Goal: Information Seeking & Learning: Learn about a topic

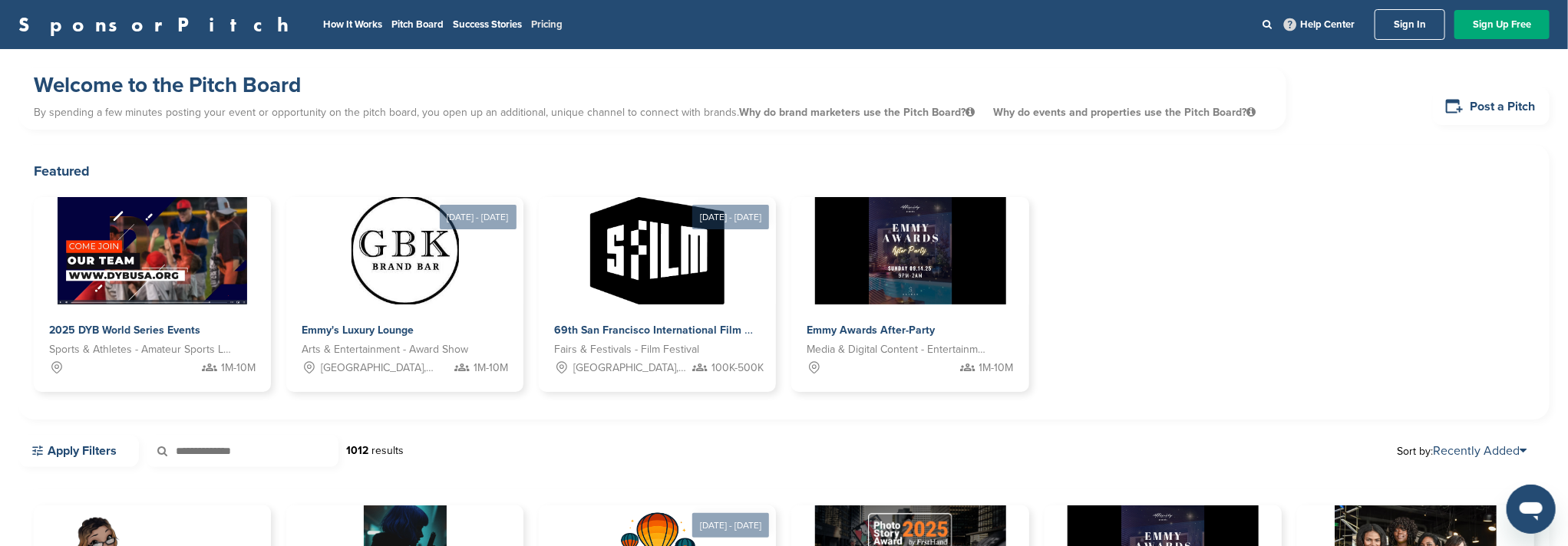
click at [531, 20] on link "Pricing" at bounding box center [546, 25] width 31 height 12
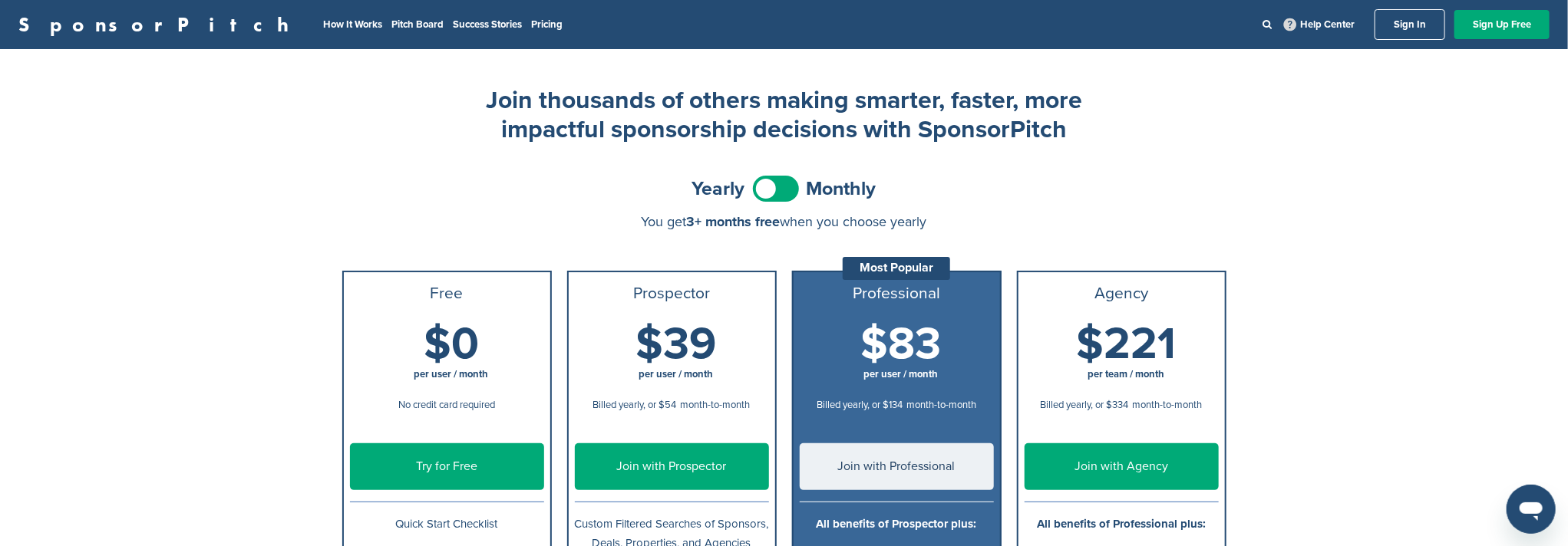
click at [1405, 32] on link "Sign In" at bounding box center [1409, 24] width 70 height 30
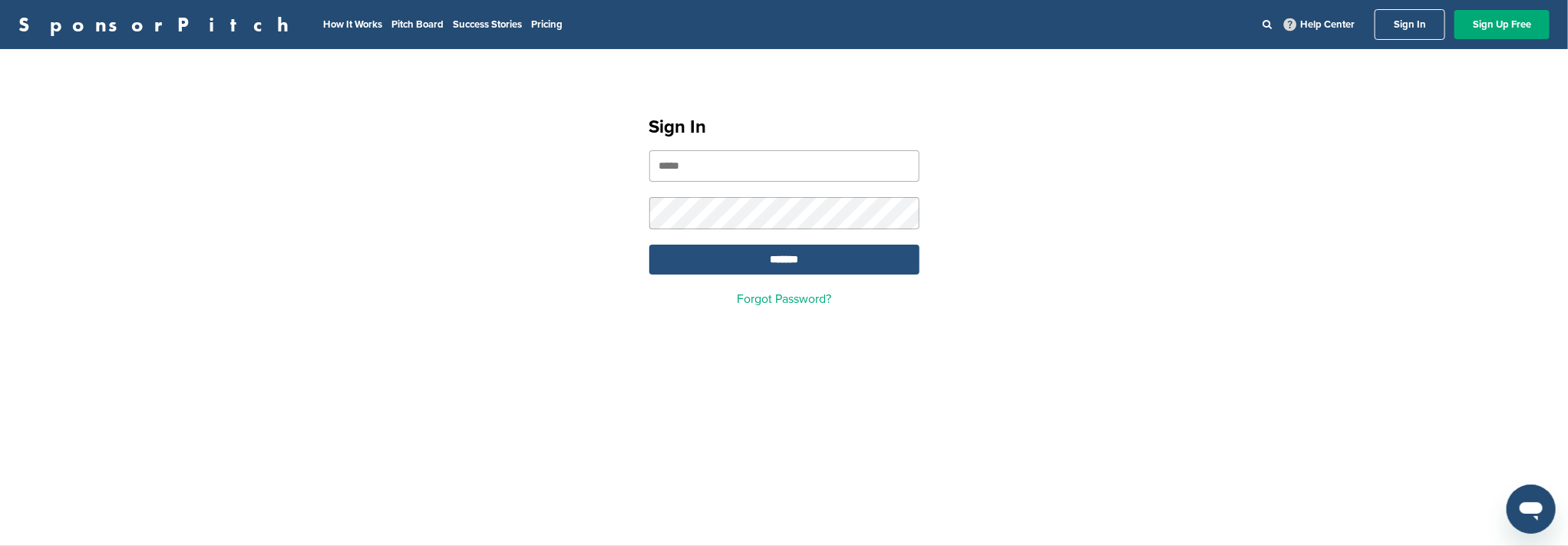
type input "**********"
click at [756, 261] on input "*******" at bounding box center [784, 260] width 271 height 30
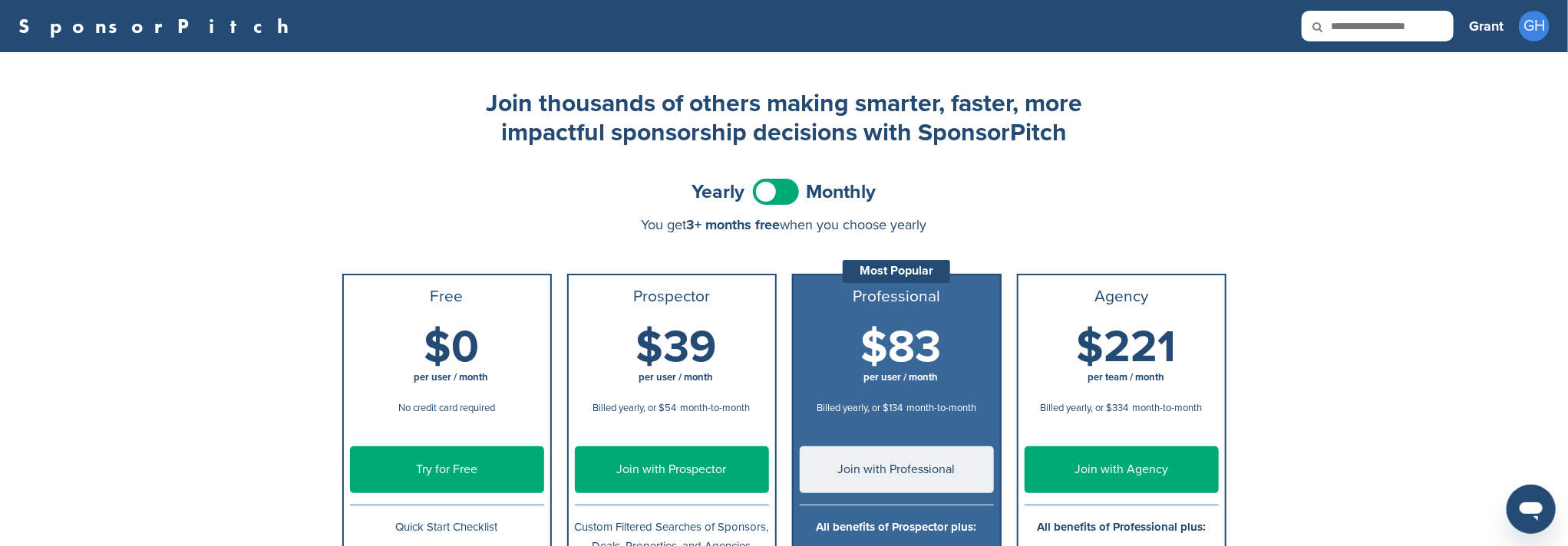
click at [1482, 36] on h3 "Grant" at bounding box center [1485, 26] width 35 height 21
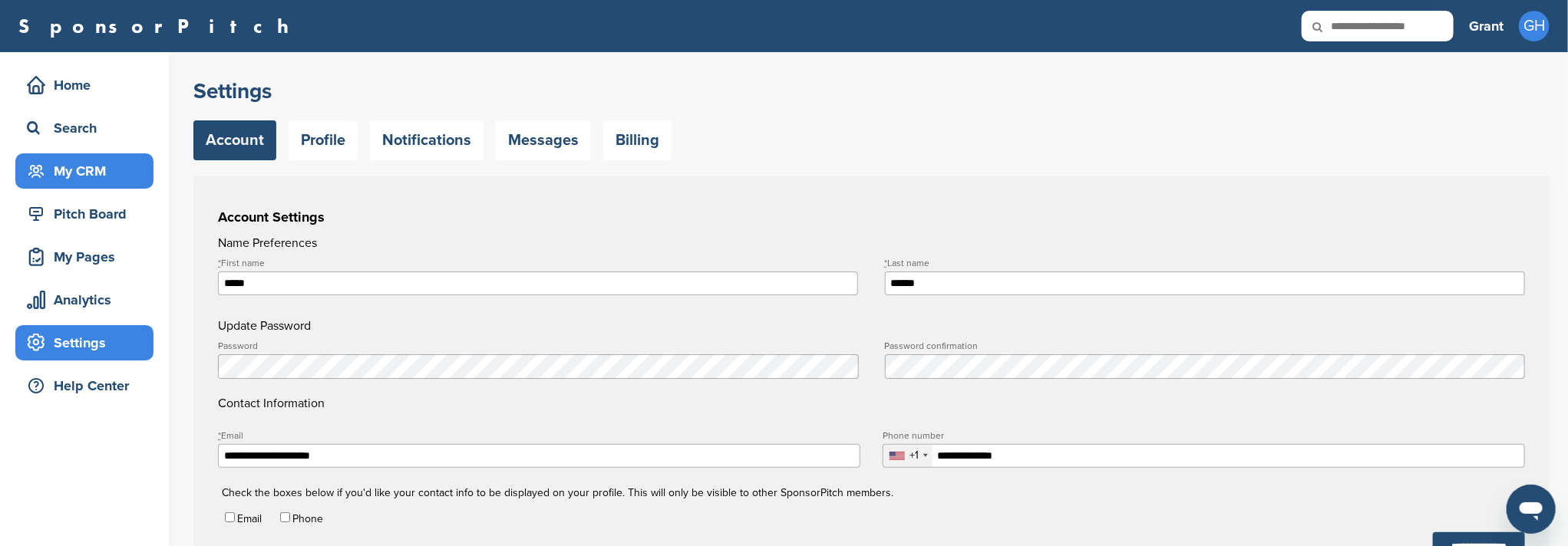
click at [107, 162] on div "My CRM" at bounding box center [88, 171] width 131 height 28
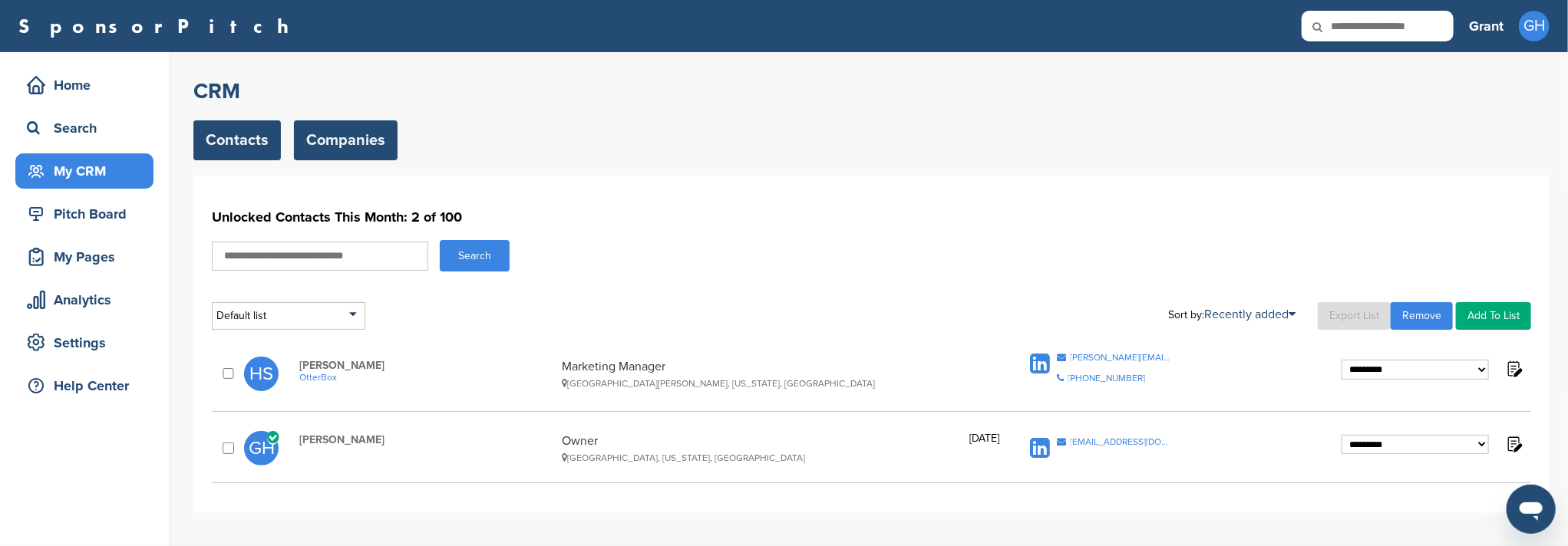
click at [324, 149] on link "Companies" at bounding box center [345, 140] width 103 height 40
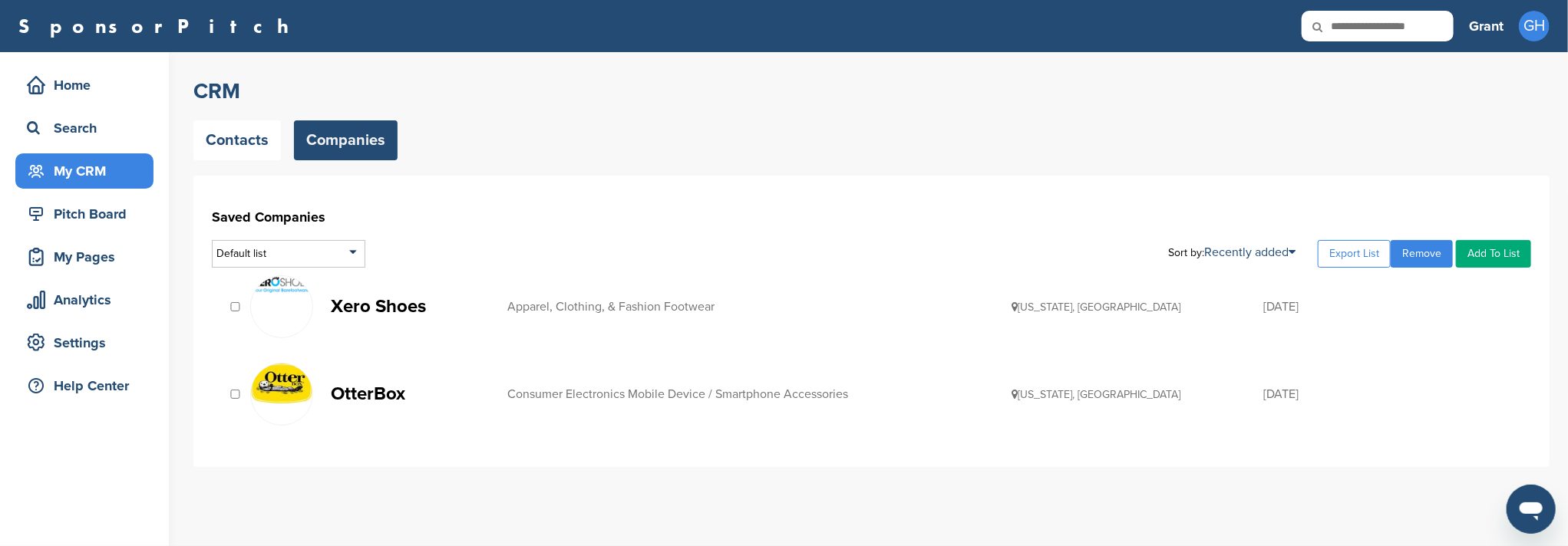
click at [380, 309] on p "Xero Shoes" at bounding box center [411, 307] width 161 height 20
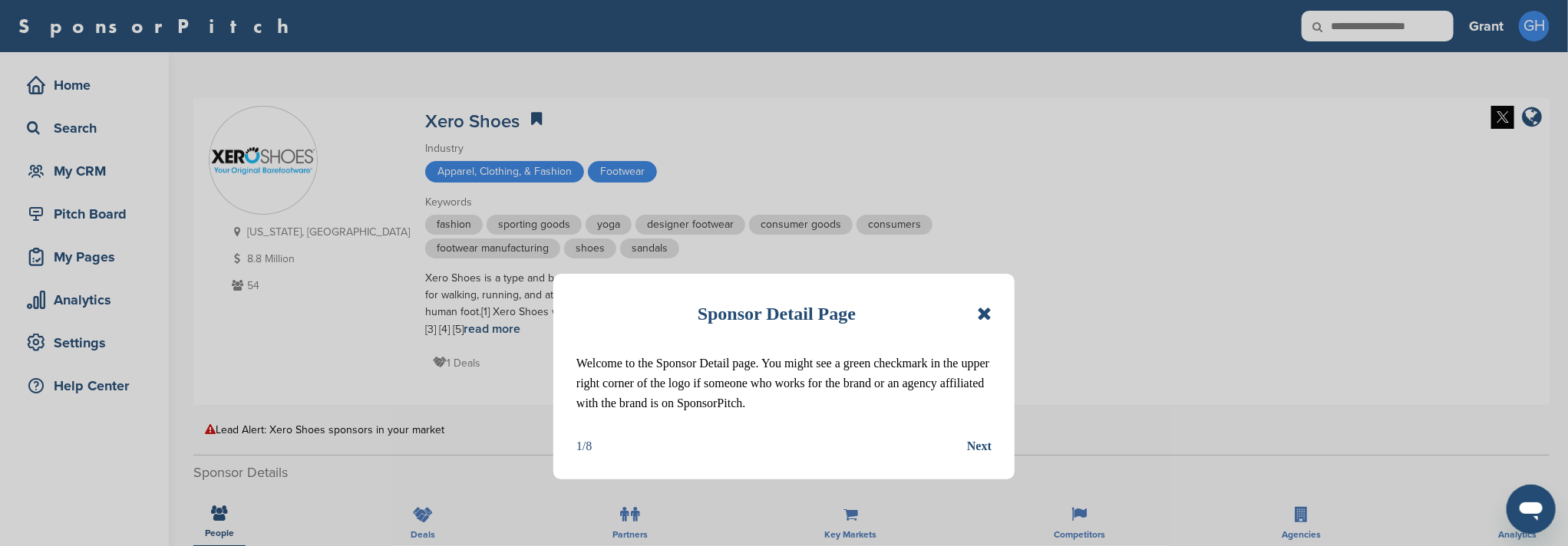
click at [978, 315] on icon at bounding box center [984, 313] width 14 height 19
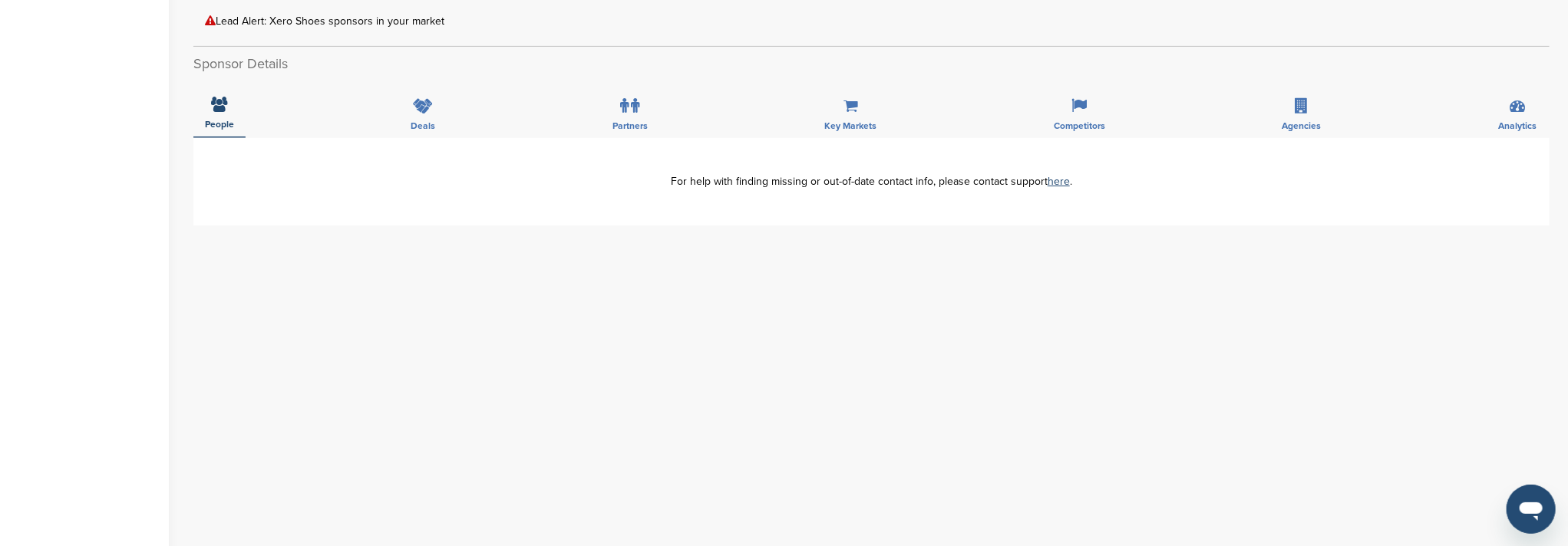
scroll to position [306, 0]
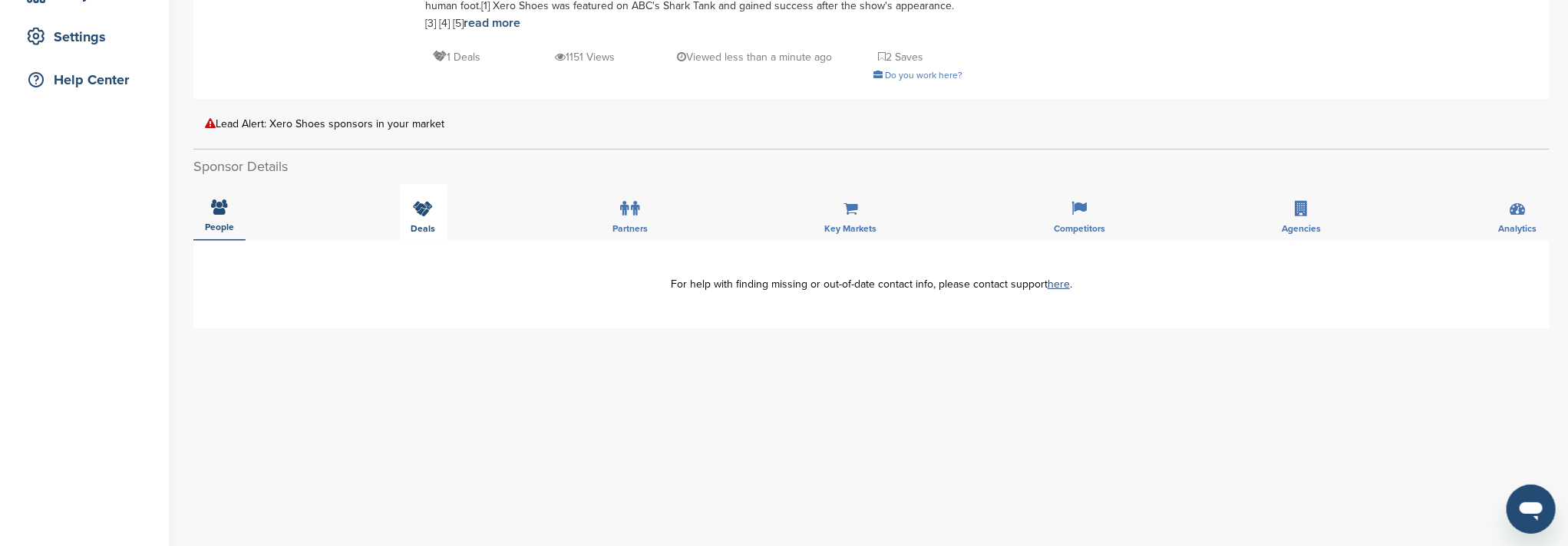
click at [421, 209] on icon at bounding box center [424, 208] width 20 height 15
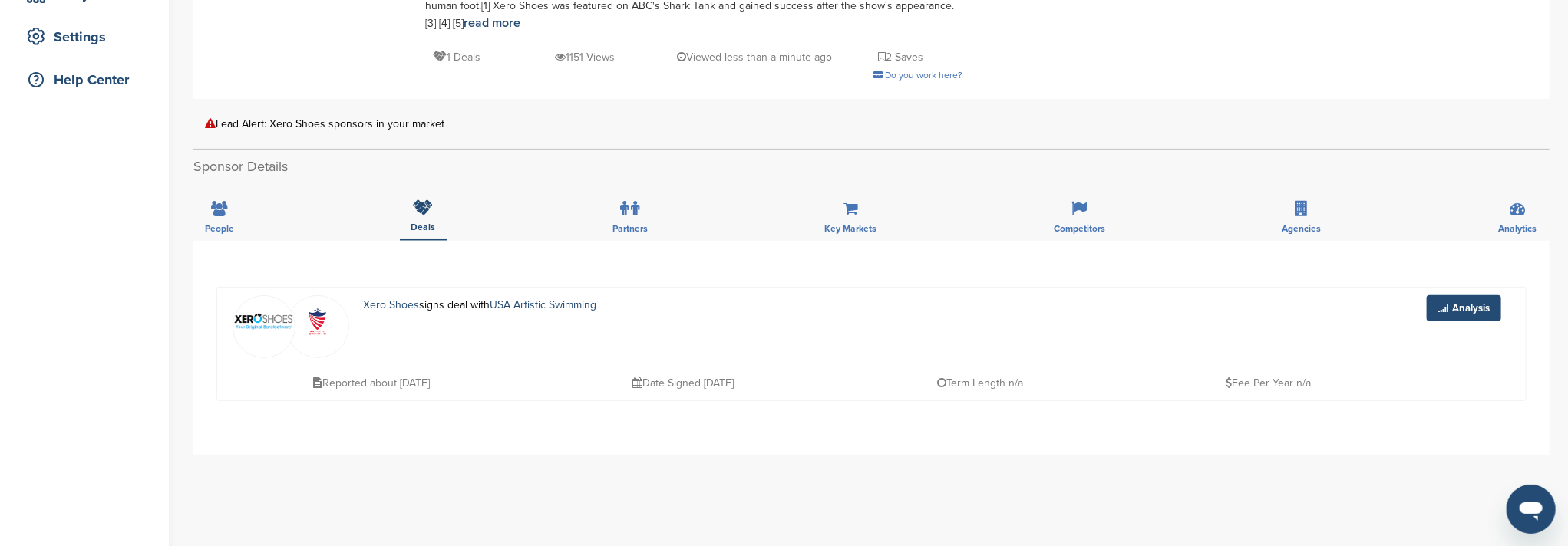
click at [664, 221] on div "People Deals Partners Key Markets Competitors Agencies Analytics" at bounding box center [871, 213] width 1356 height 57
click at [626, 218] on label at bounding box center [631, 208] width 20 height 30
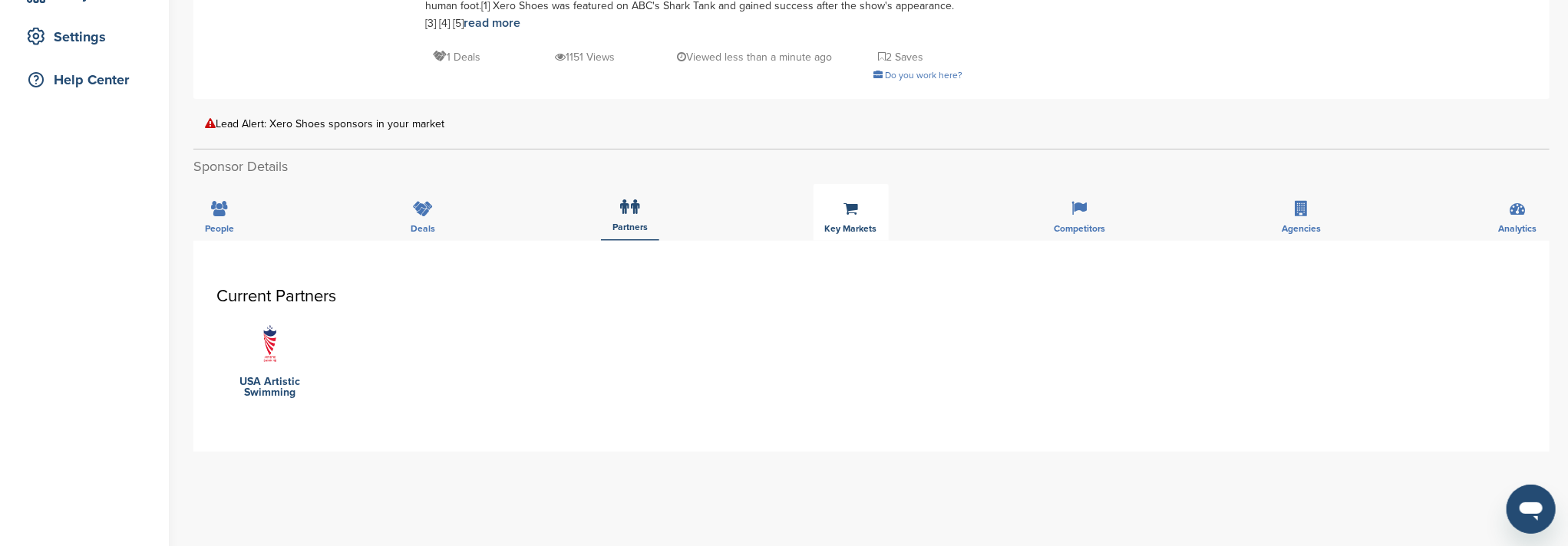
click at [833, 221] on div "Key Markets" at bounding box center [851, 213] width 75 height 57
click at [1077, 224] on span "Competitors" at bounding box center [1079, 229] width 52 height 9
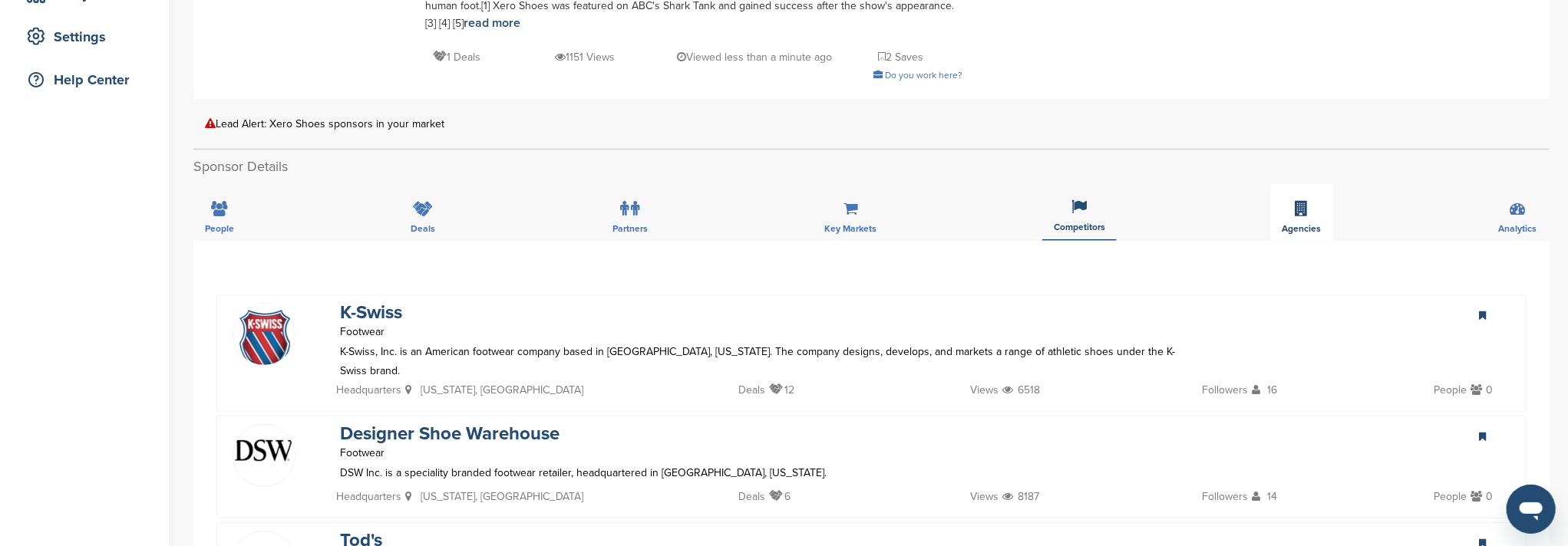
click at [1310, 211] on div "Agencies" at bounding box center [1302, 213] width 62 height 57
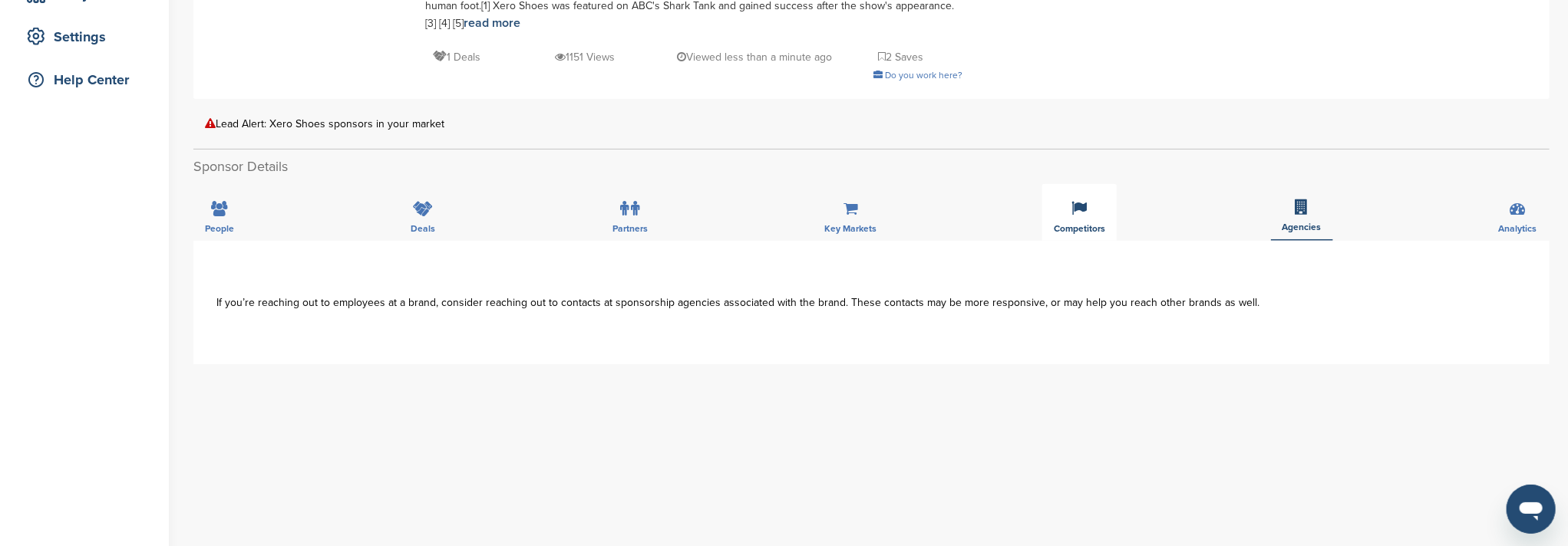
click at [1082, 221] on div "Competitors" at bounding box center [1079, 213] width 75 height 57
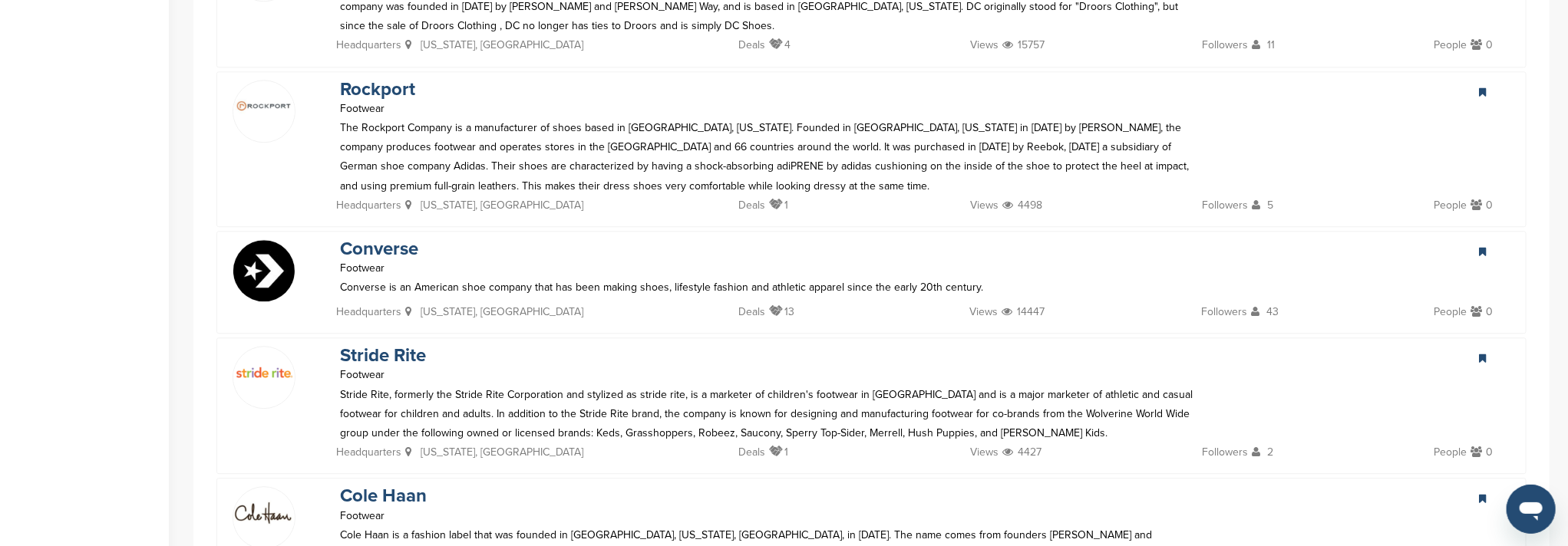
scroll to position [2964, 0]
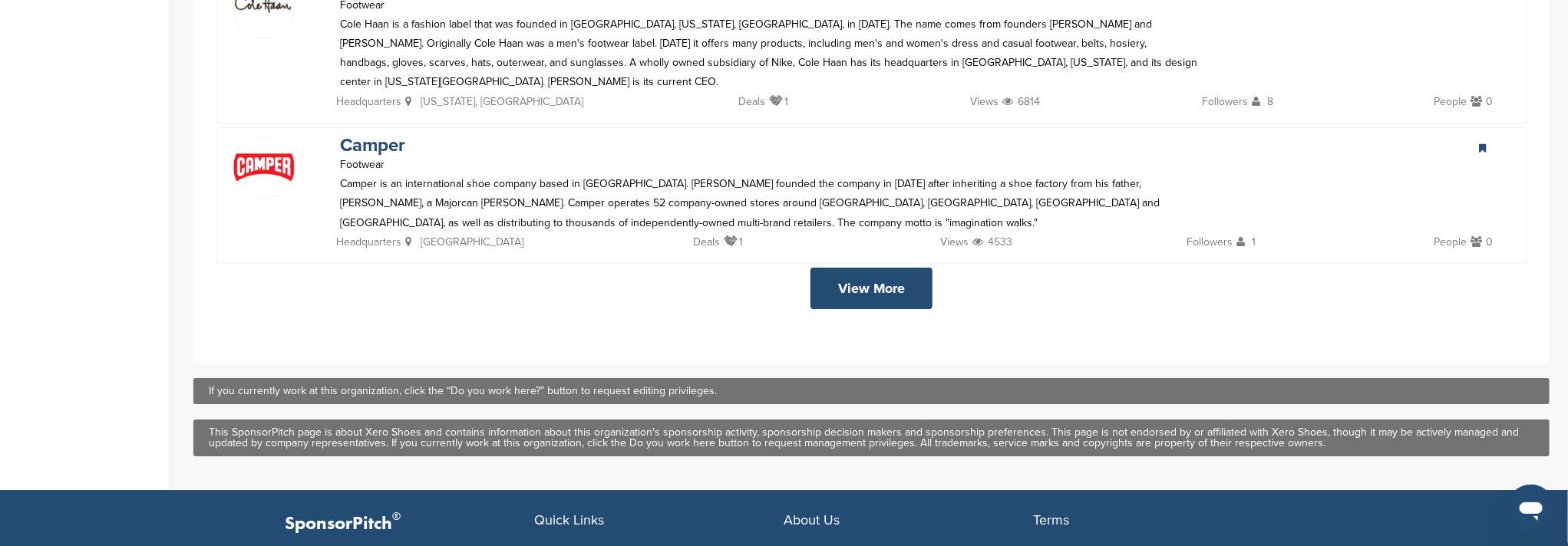
click at [879, 268] on link "View More" at bounding box center [871, 288] width 122 height 42
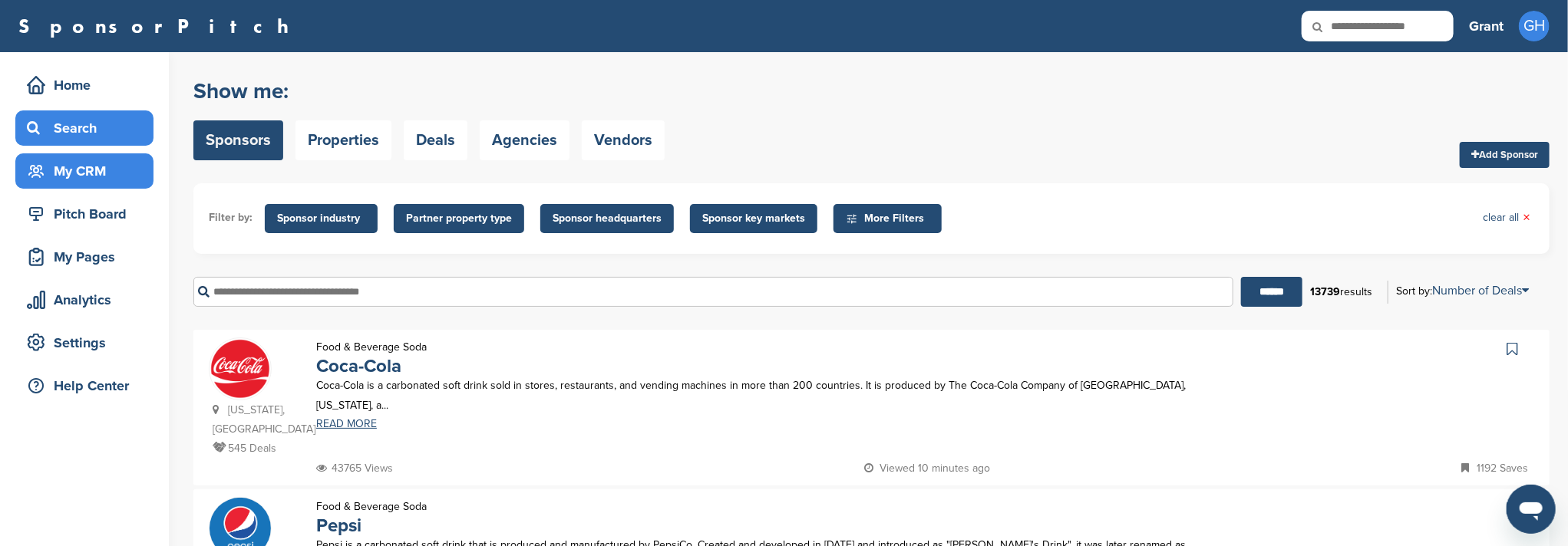
click at [102, 179] on div "My CRM" at bounding box center [88, 171] width 131 height 28
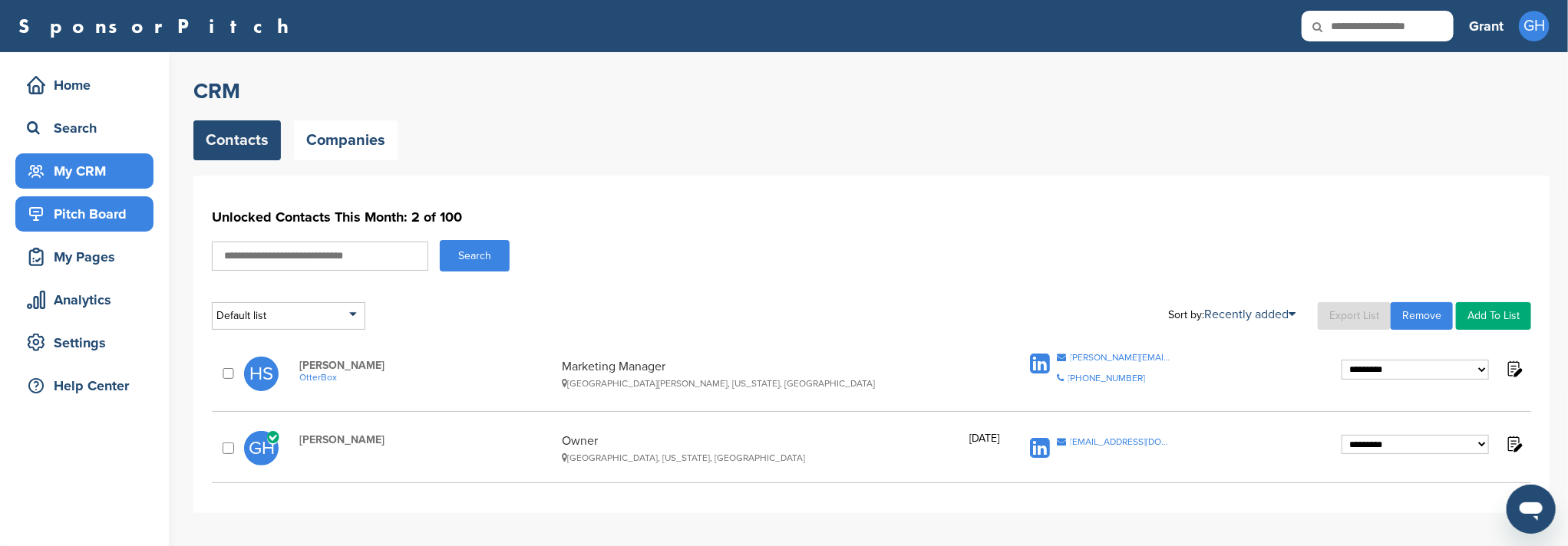
click at [133, 216] on div "Pitch Board" at bounding box center [88, 213] width 131 height 28
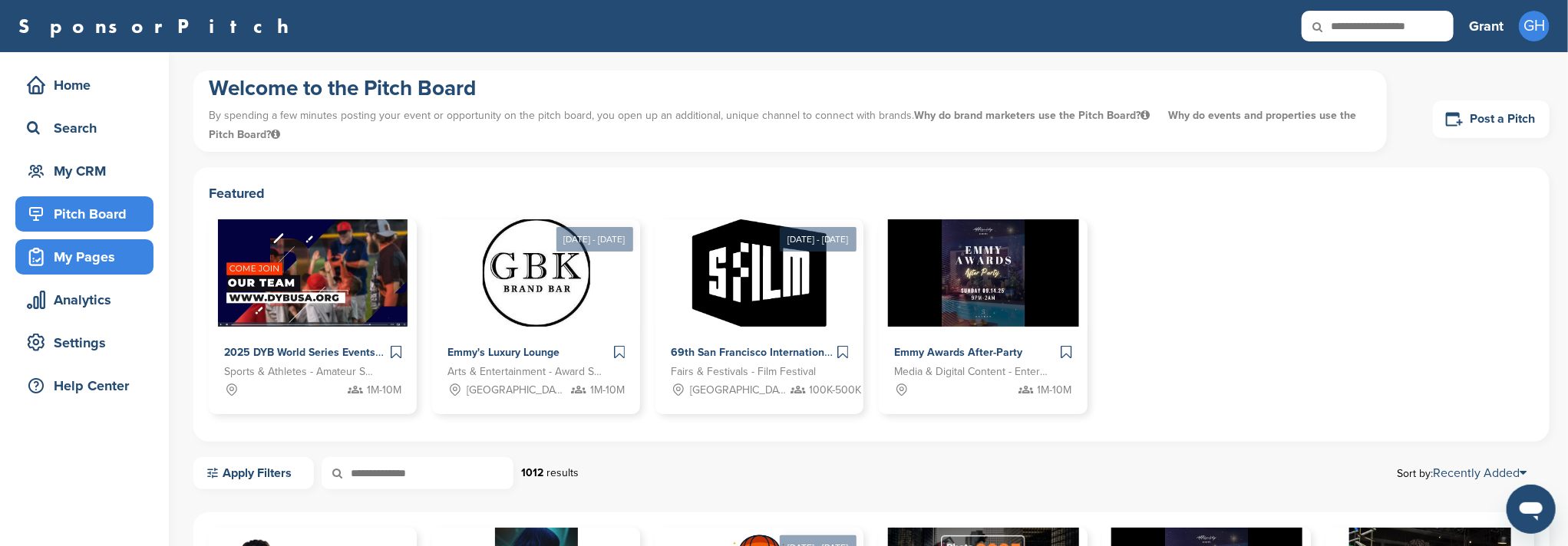
click at [116, 261] on div "My Pages" at bounding box center [88, 256] width 131 height 28
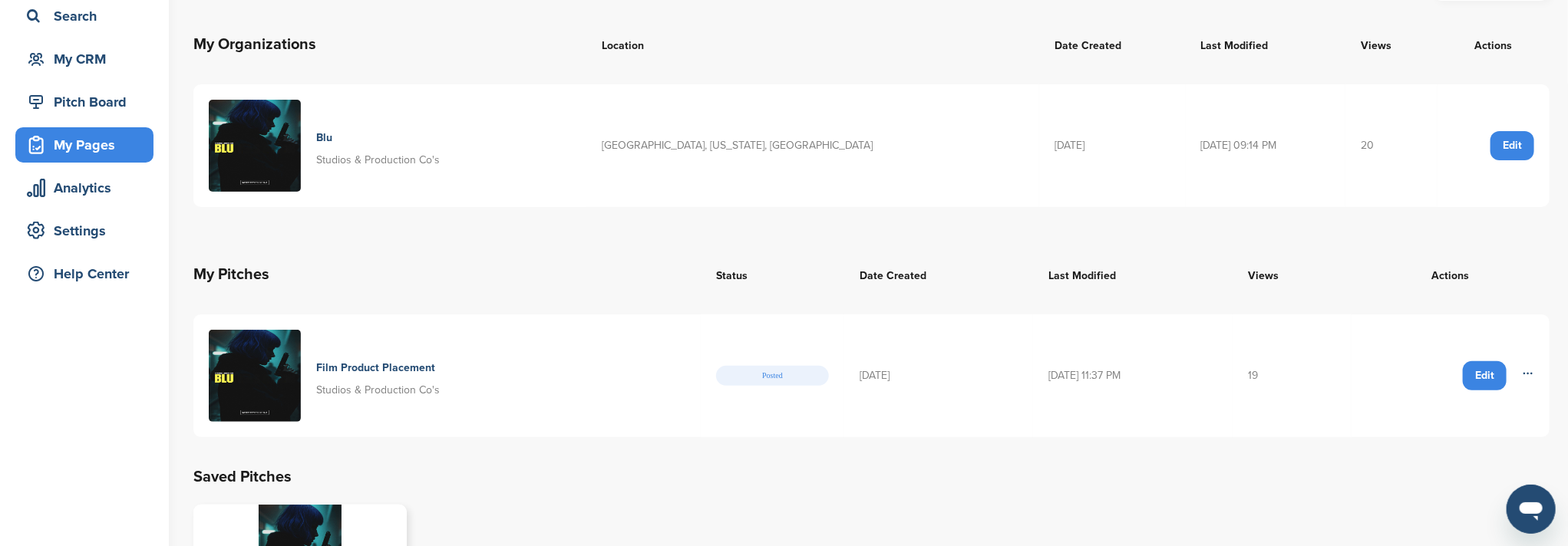
scroll to position [102, 0]
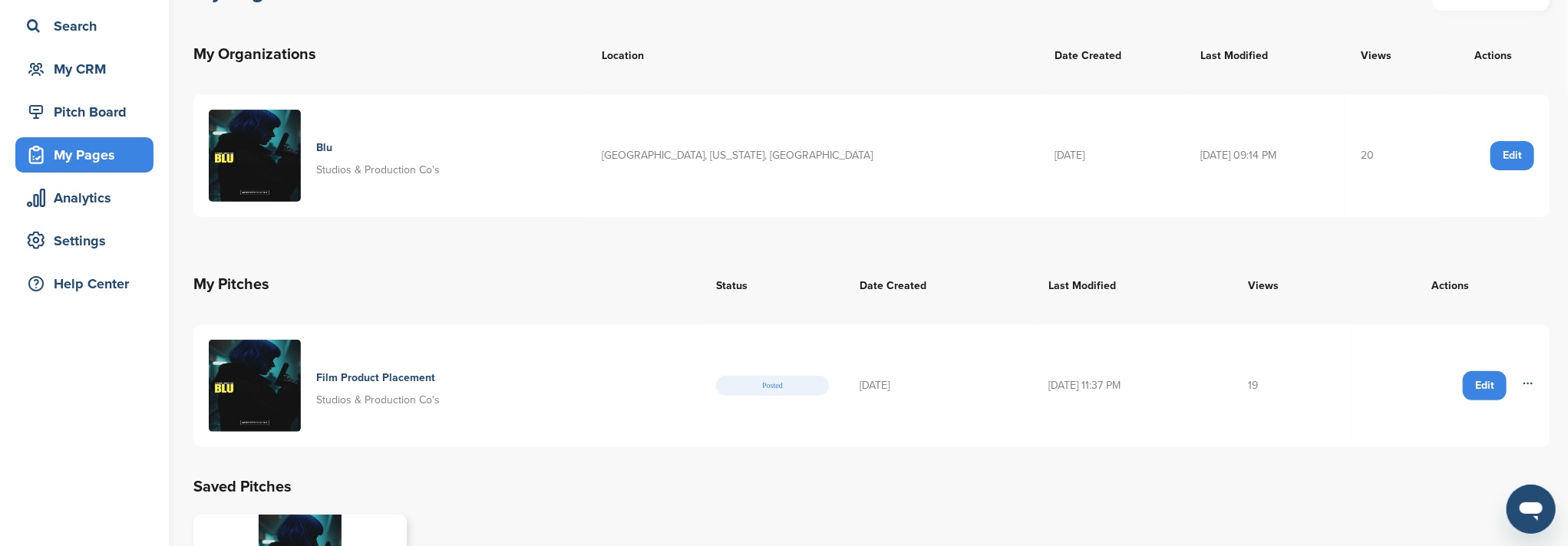
click at [1522, 380] on icon at bounding box center [1528, 383] width 12 height 12
click at [265, 377] on img at bounding box center [255, 385] width 92 height 92
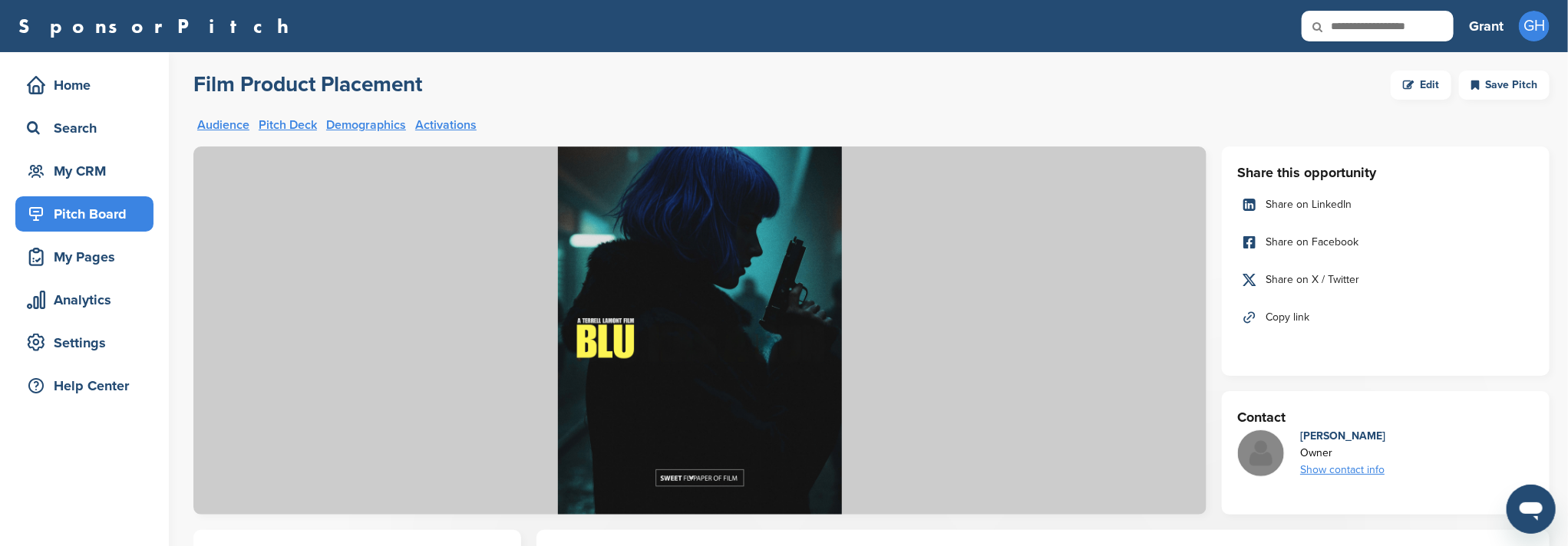
click at [1326, 205] on span "Share on LinkedIn" at bounding box center [1308, 205] width 86 height 17
click at [75, 338] on div "Settings" at bounding box center [88, 342] width 131 height 28
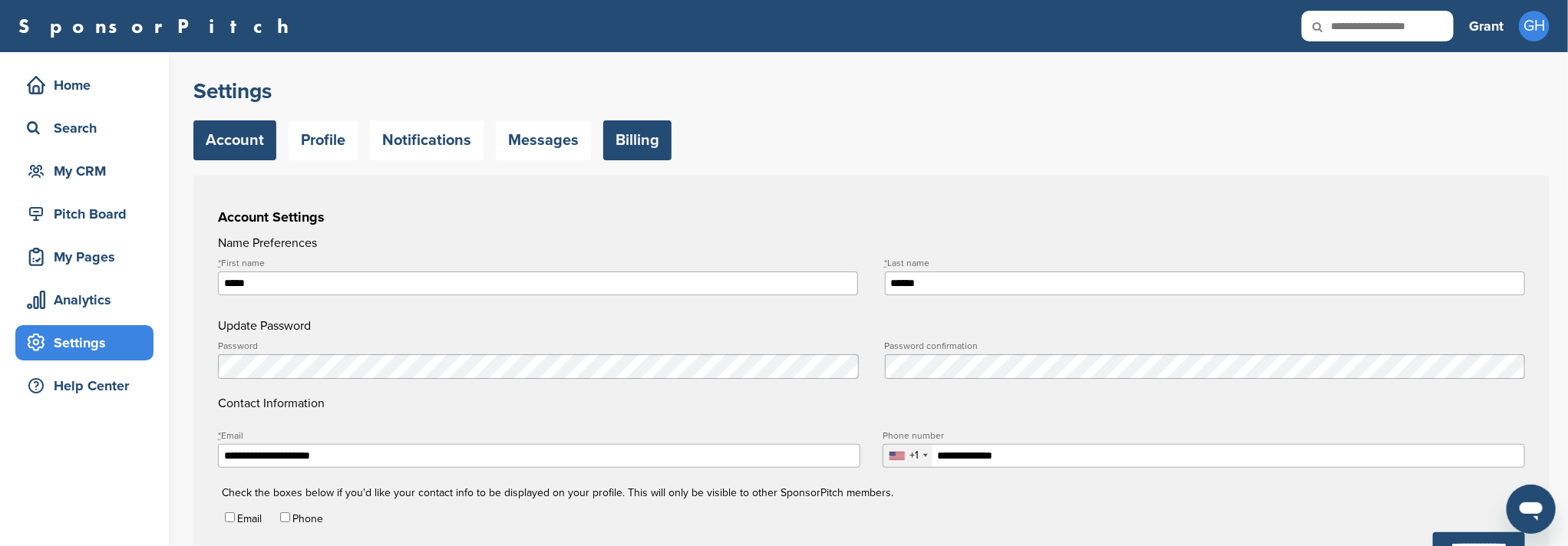
click at [632, 143] on link "Billing" at bounding box center [637, 140] width 69 height 40
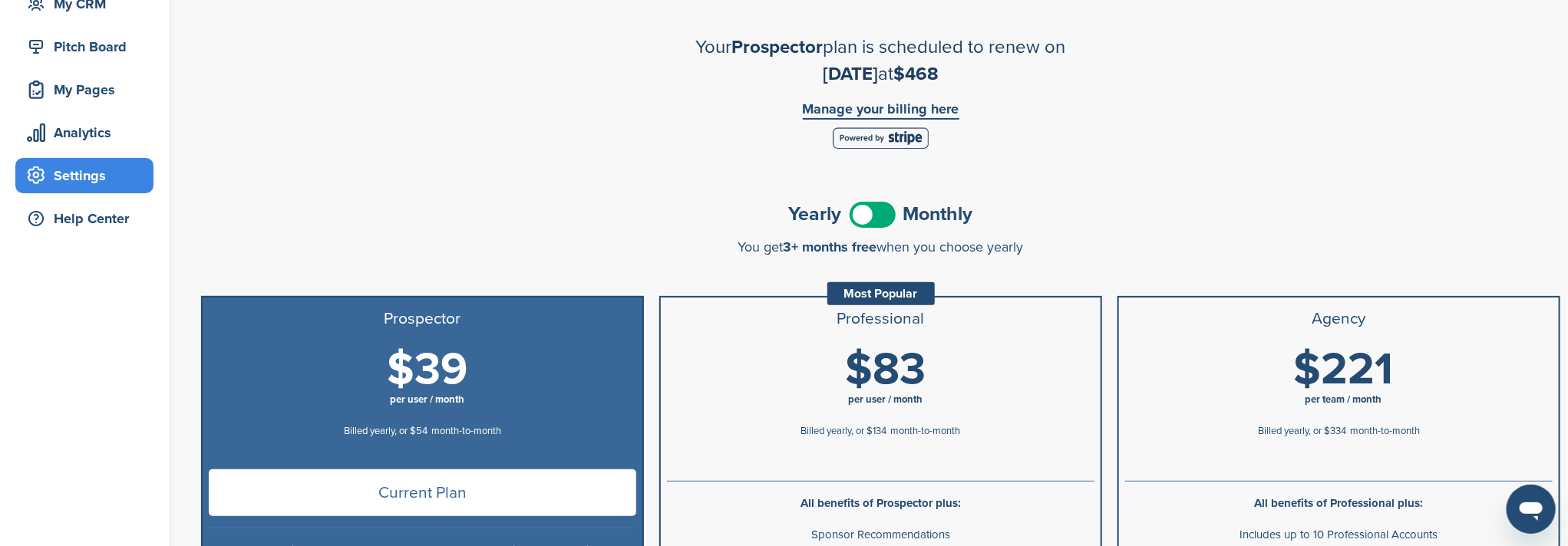
scroll to position [98, 0]
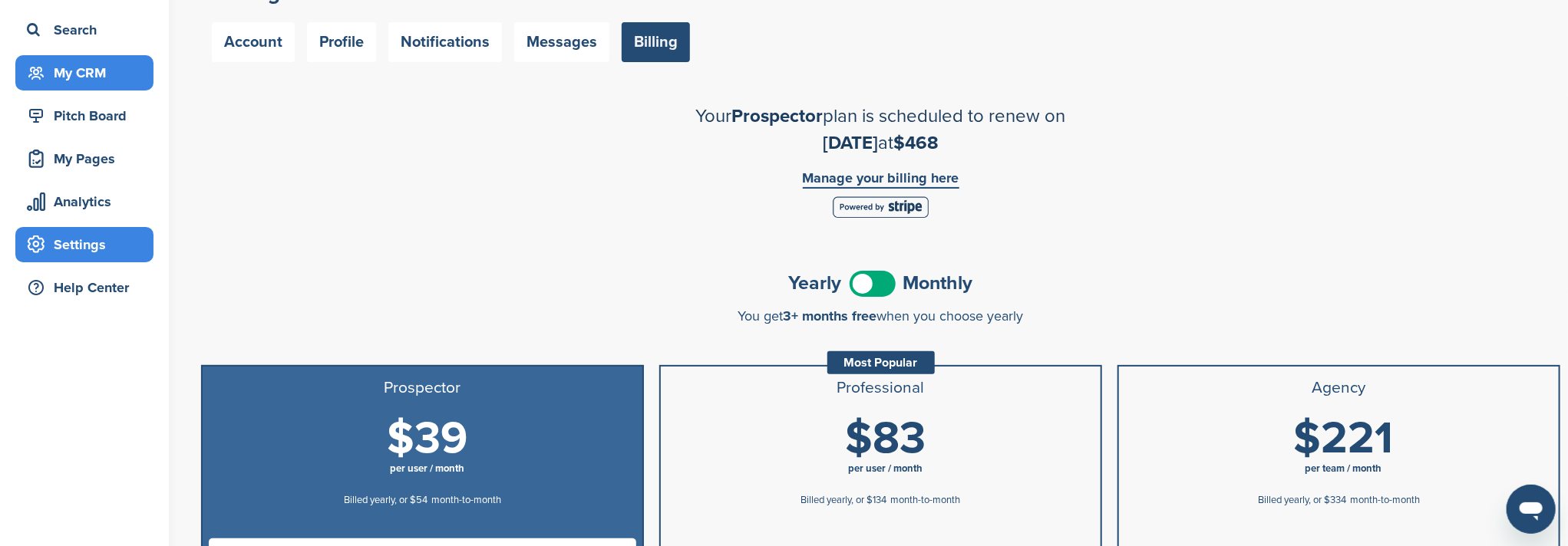
click at [80, 77] on div "My CRM" at bounding box center [88, 72] width 131 height 28
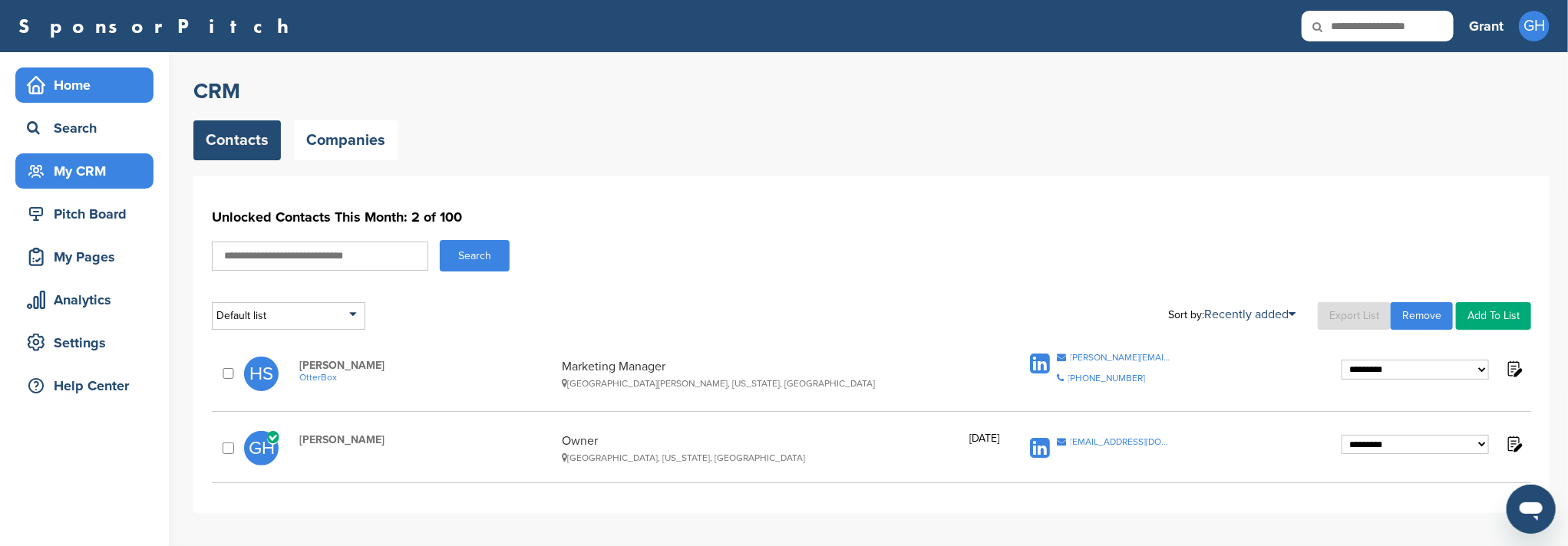
click at [61, 87] on div "Home" at bounding box center [88, 84] width 131 height 28
click at [59, 94] on div "Home" at bounding box center [88, 84] width 131 height 28
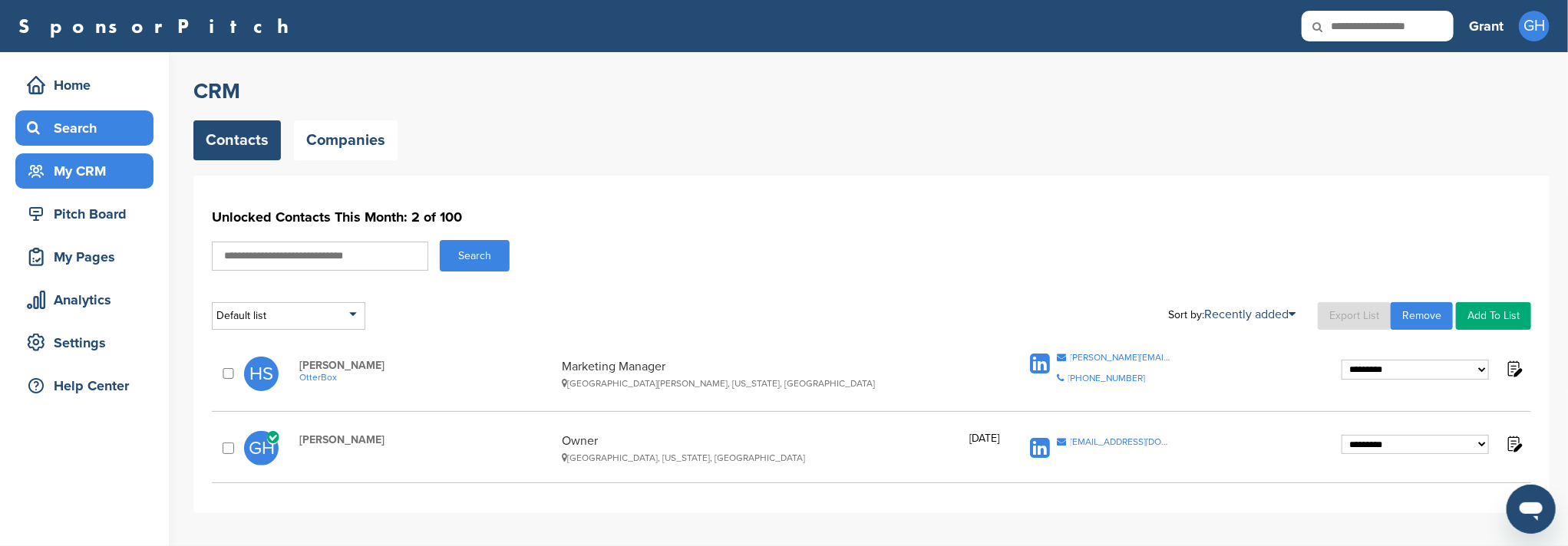
click at [75, 133] on div "Search" at bounding box center [88, 127] width 131 height 28
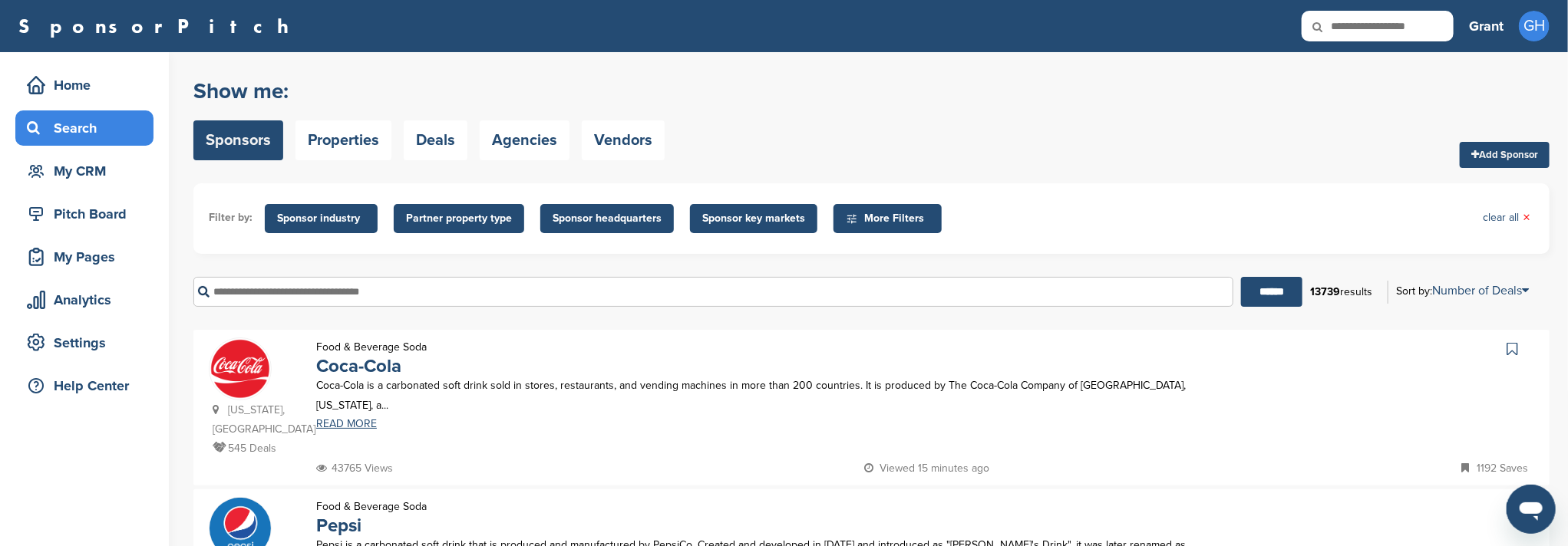
click at [345, 217] on span "Sponsor industry" at bounding box center [320, 218] width 88 height 17
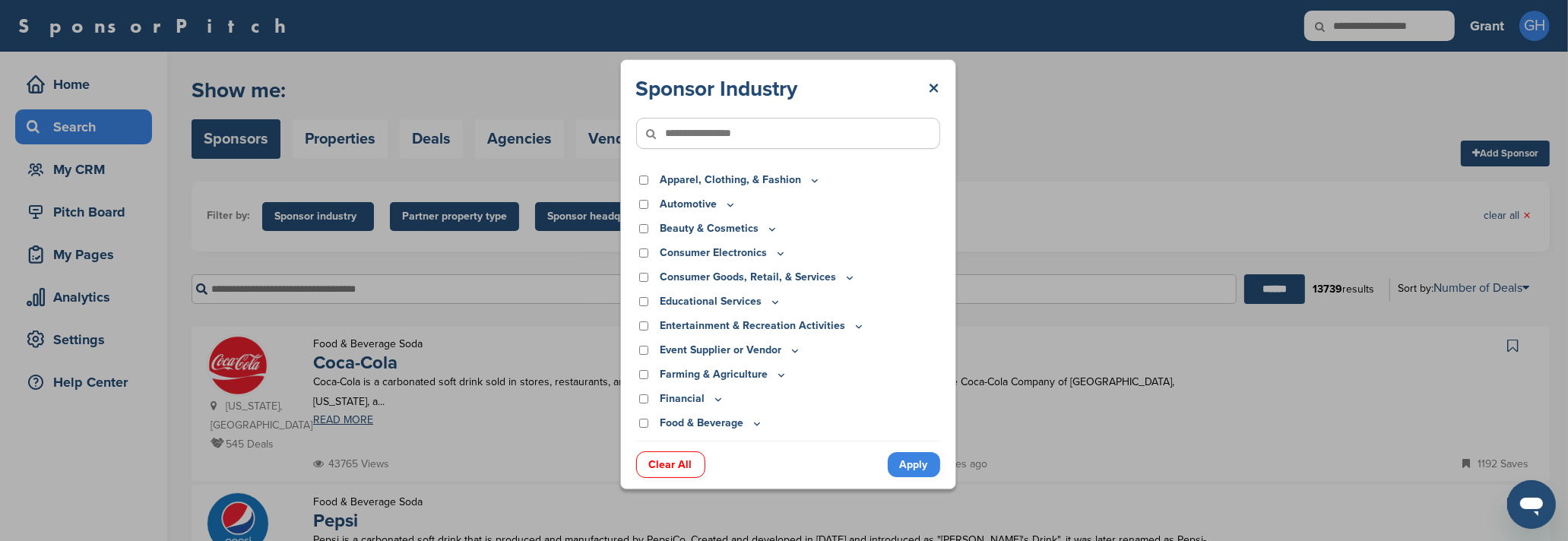
click at [778, 130] on input"] "text" at bounding box center [788, 133] width 304 height 31
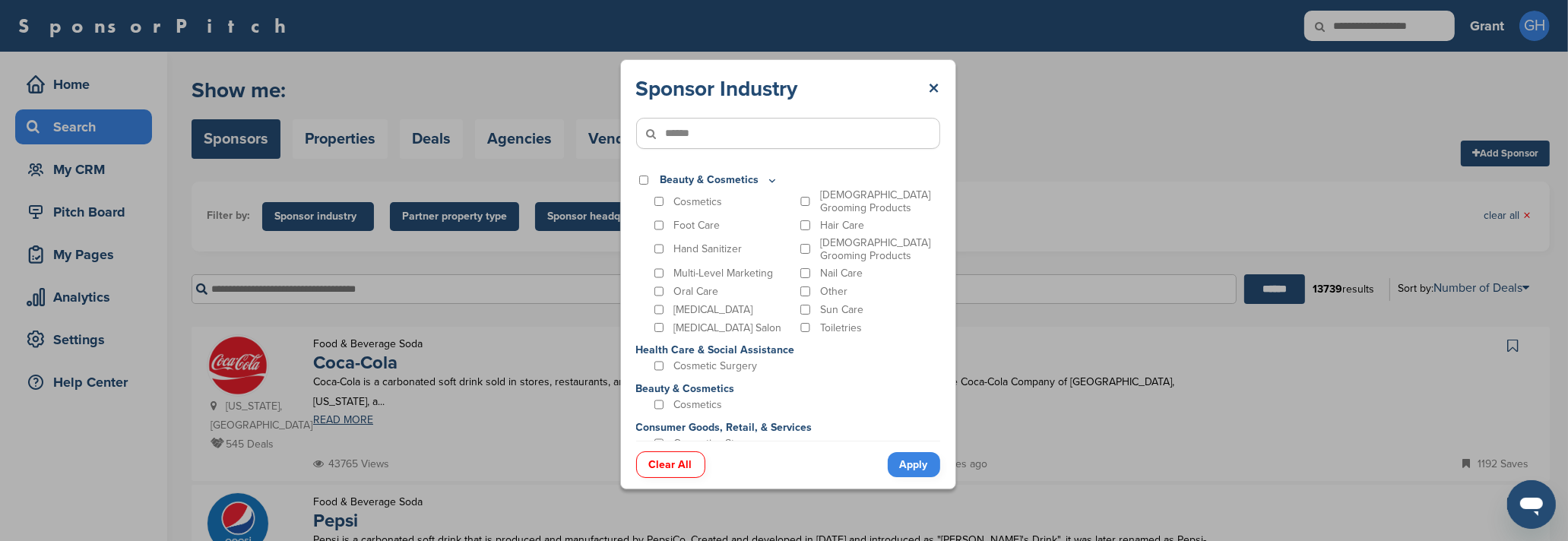
type input"] "******"
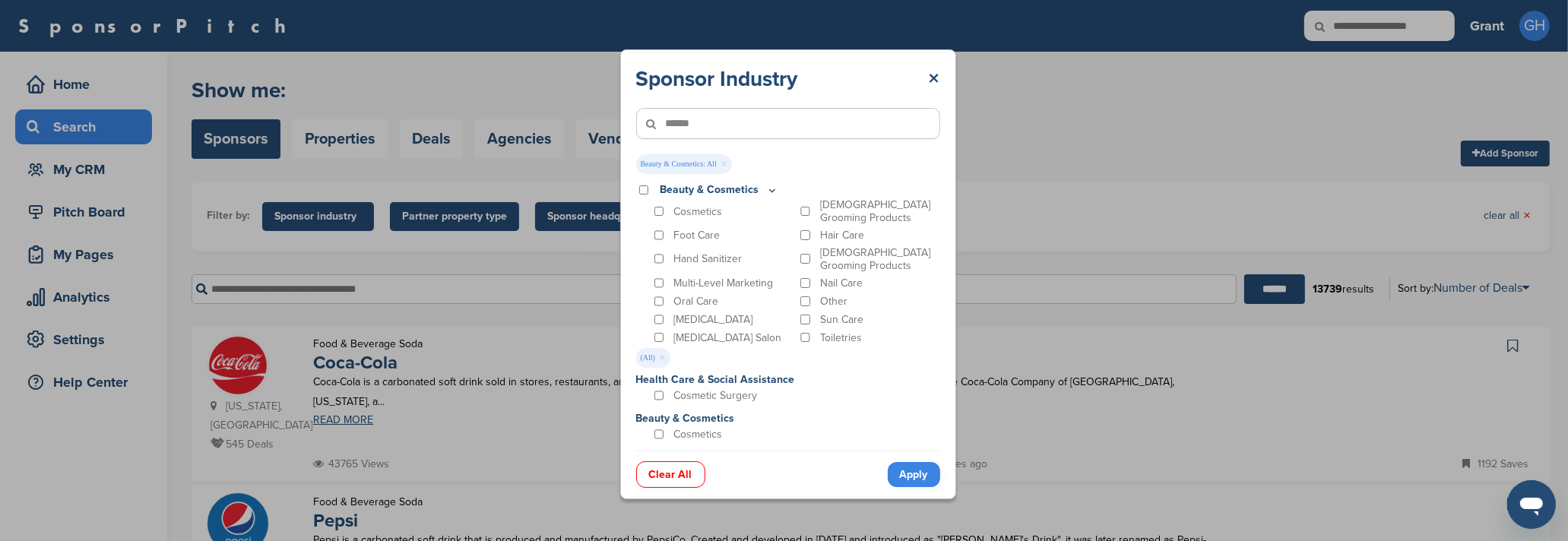
click at [913, 481] on link "Apply" at bounding box center [913, 474] width 52 height 25
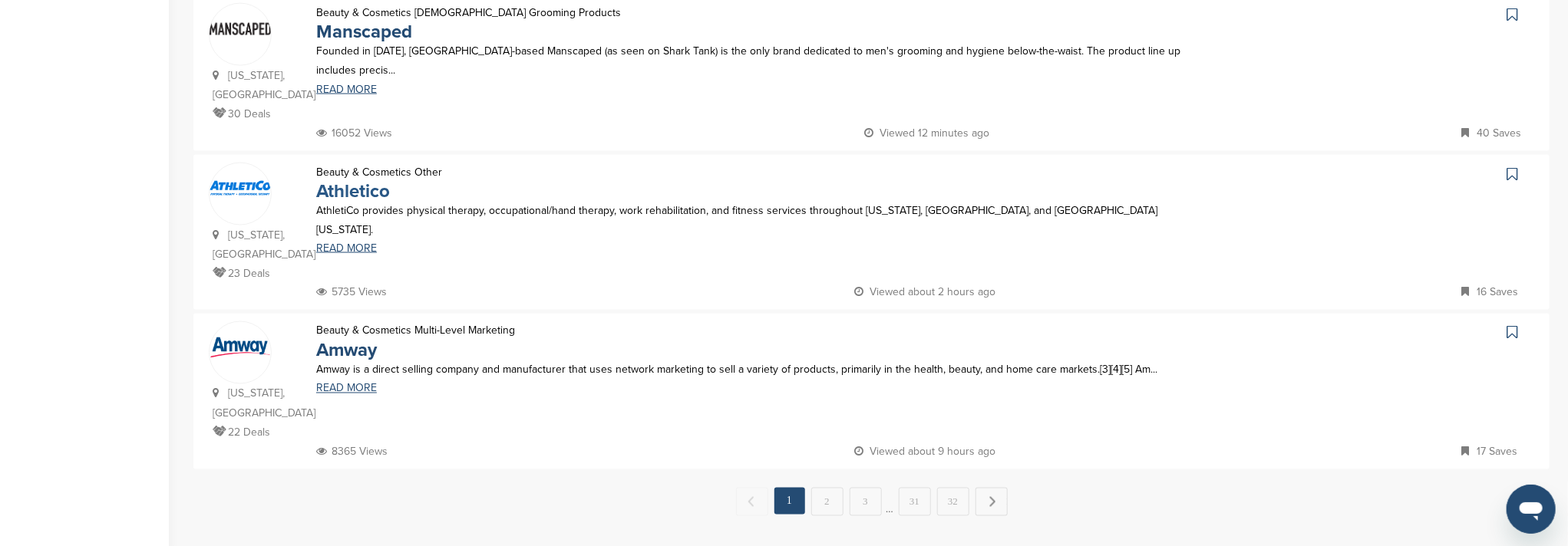
scroll to position [1533, 0]
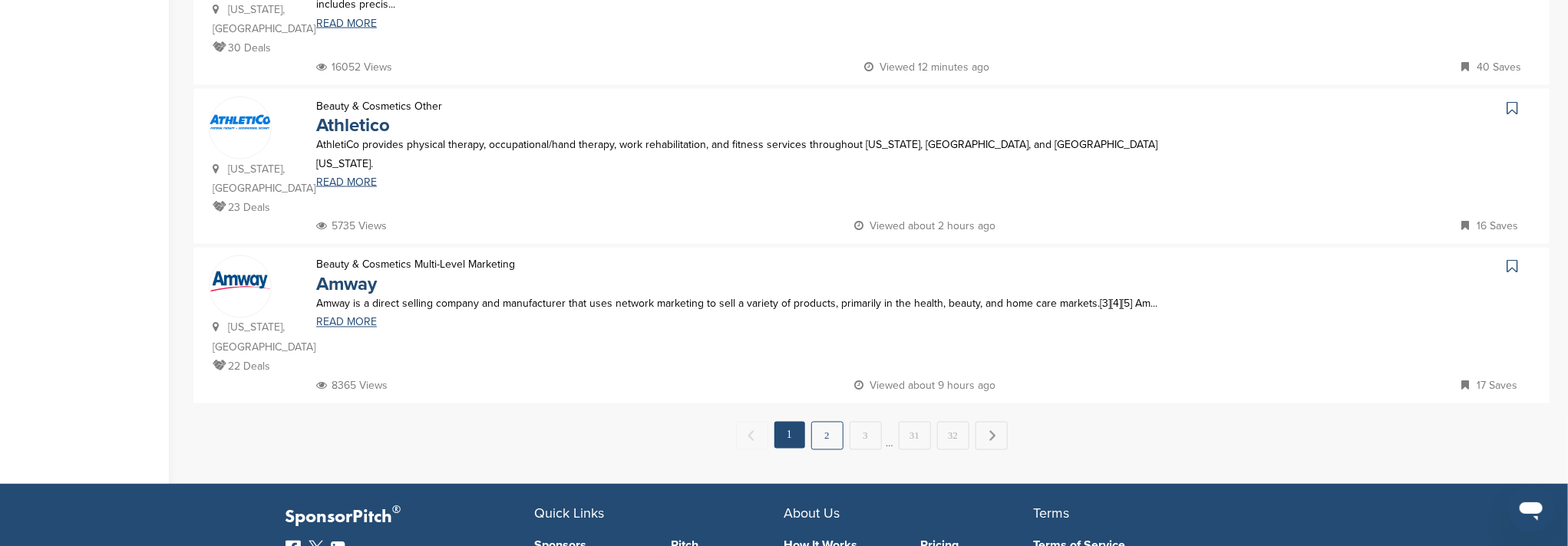
click at [832, 422] on link "2" at bounding box center [827, 436] width 32 height 28
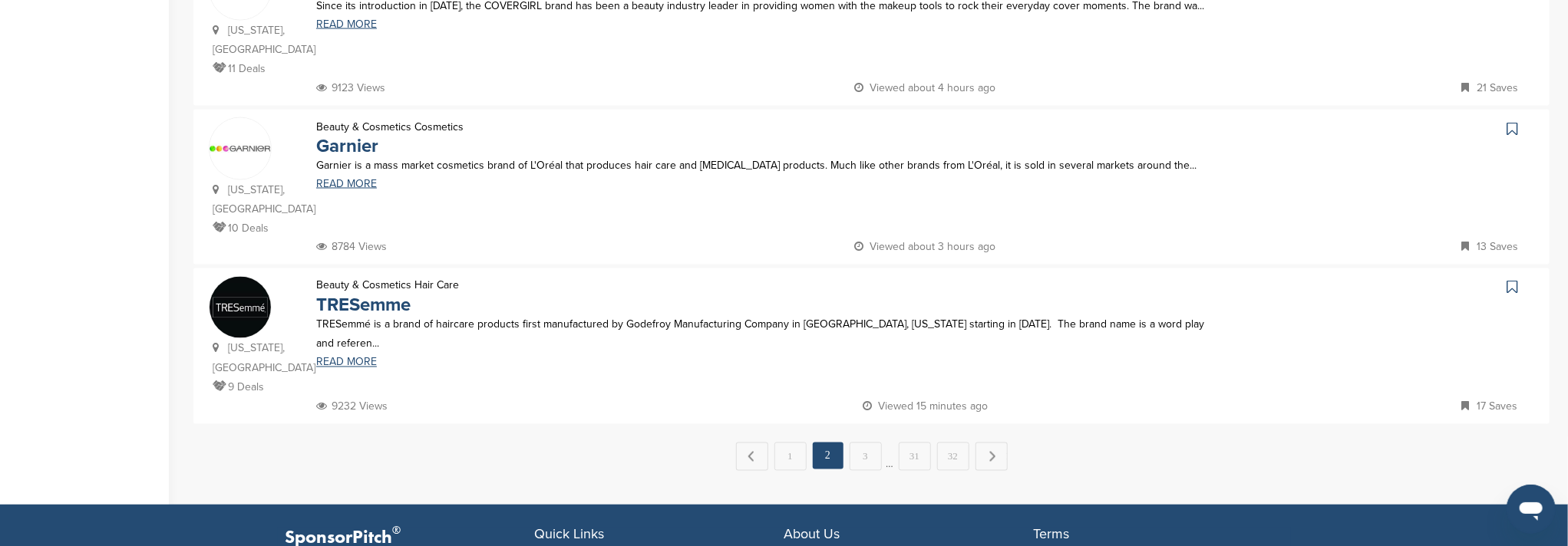
scroll to position [1533, 0]
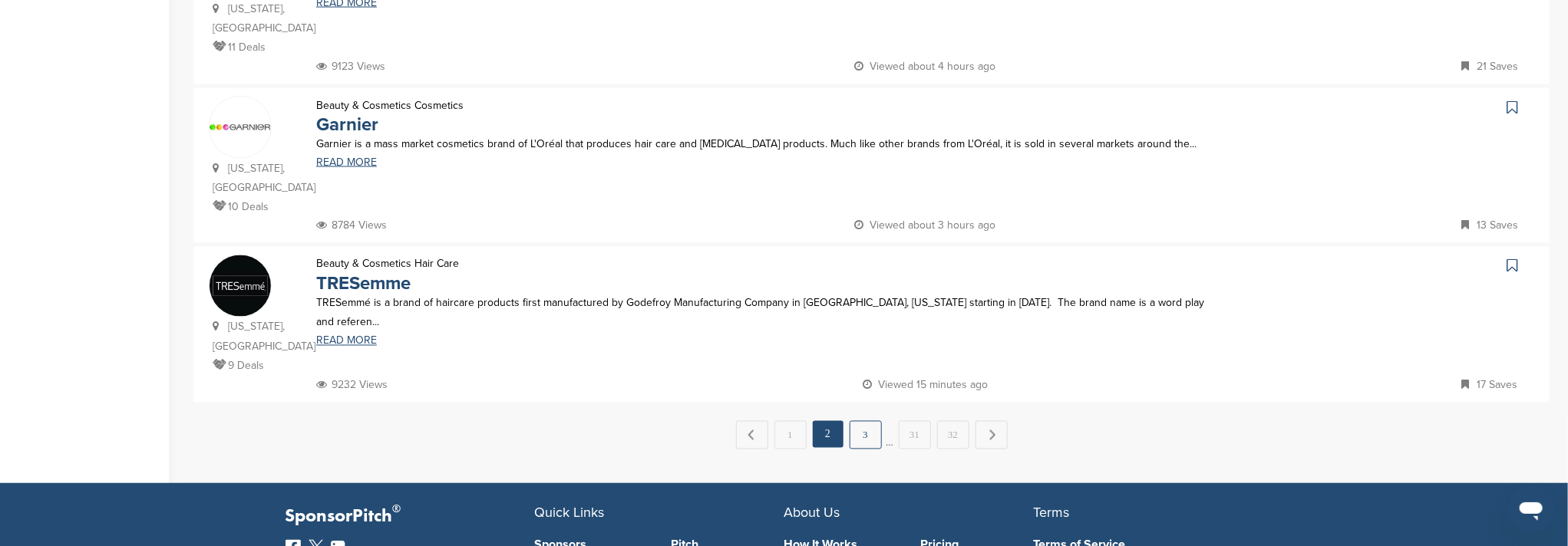
click at [877, 421] on link "3" at bounding box center [865, 435] width 32 height 28
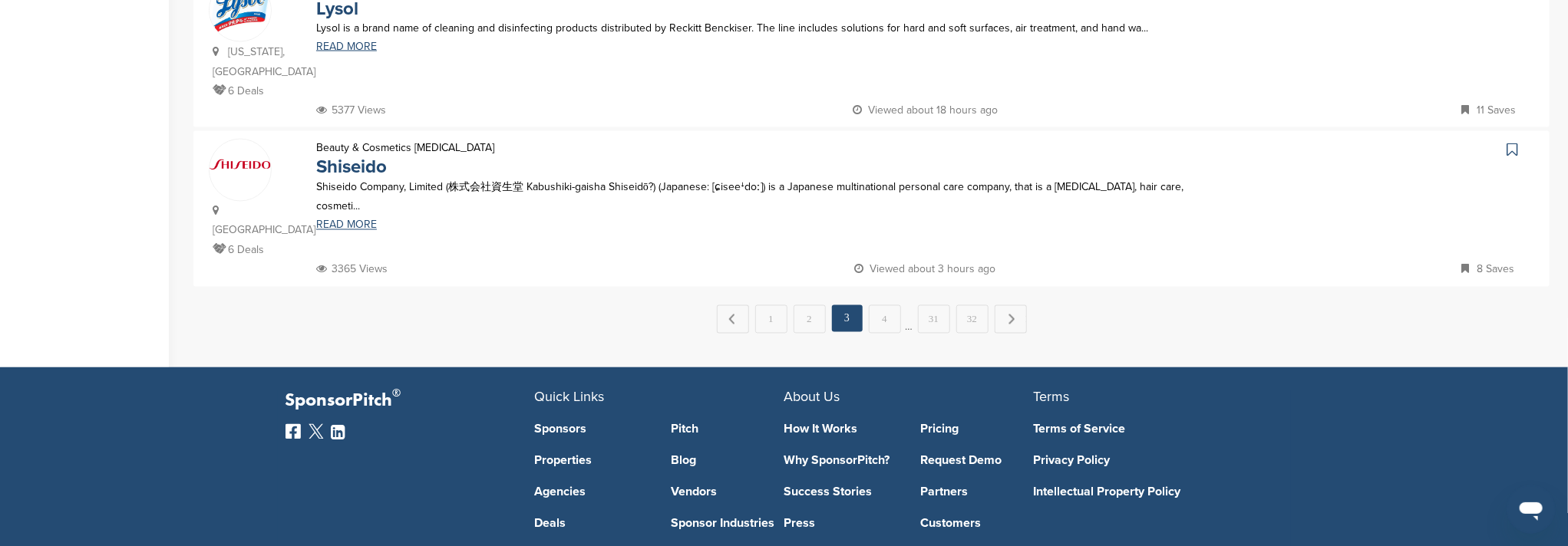
scroll to position [1599, 0]
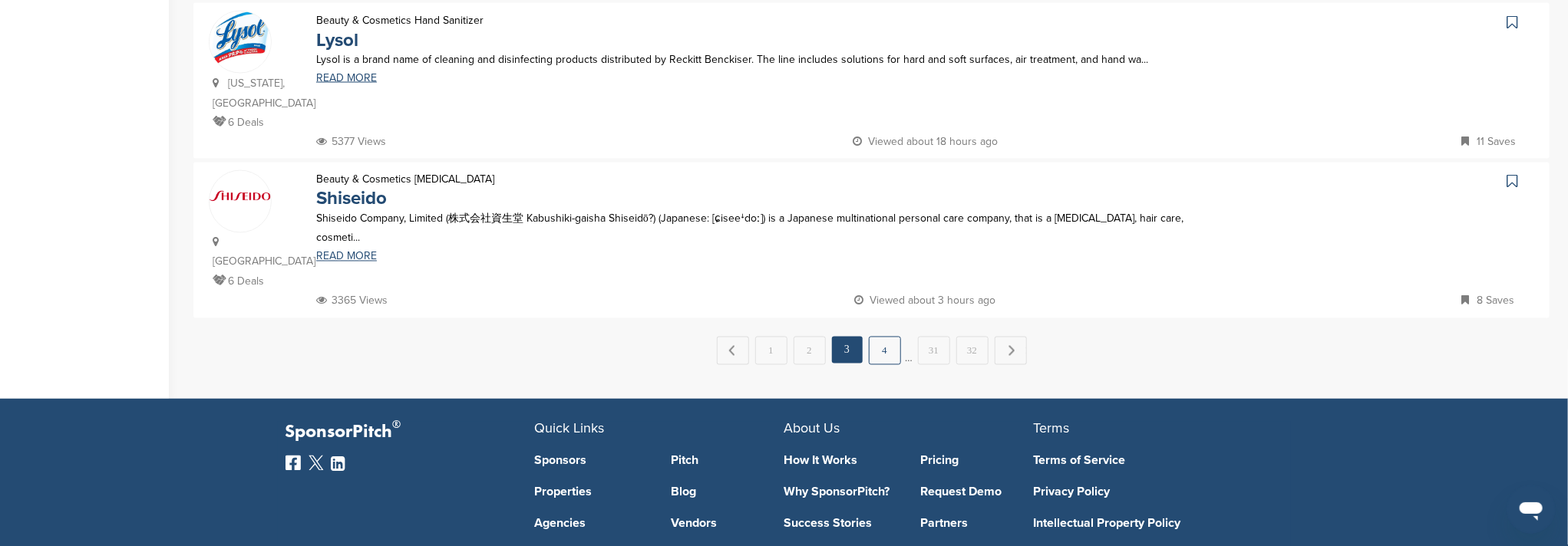
click at [885, 337] on link "4" at bounding box center [885, 351] width 32 height 28
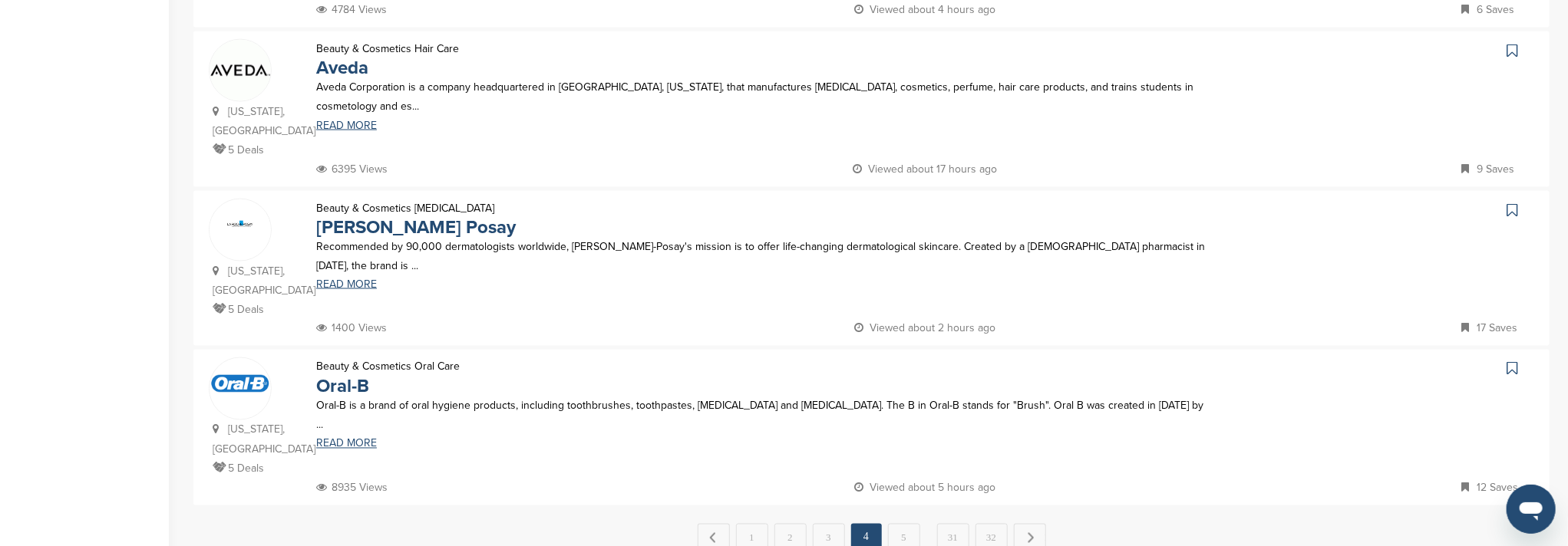
scroll to position [1635, 0]
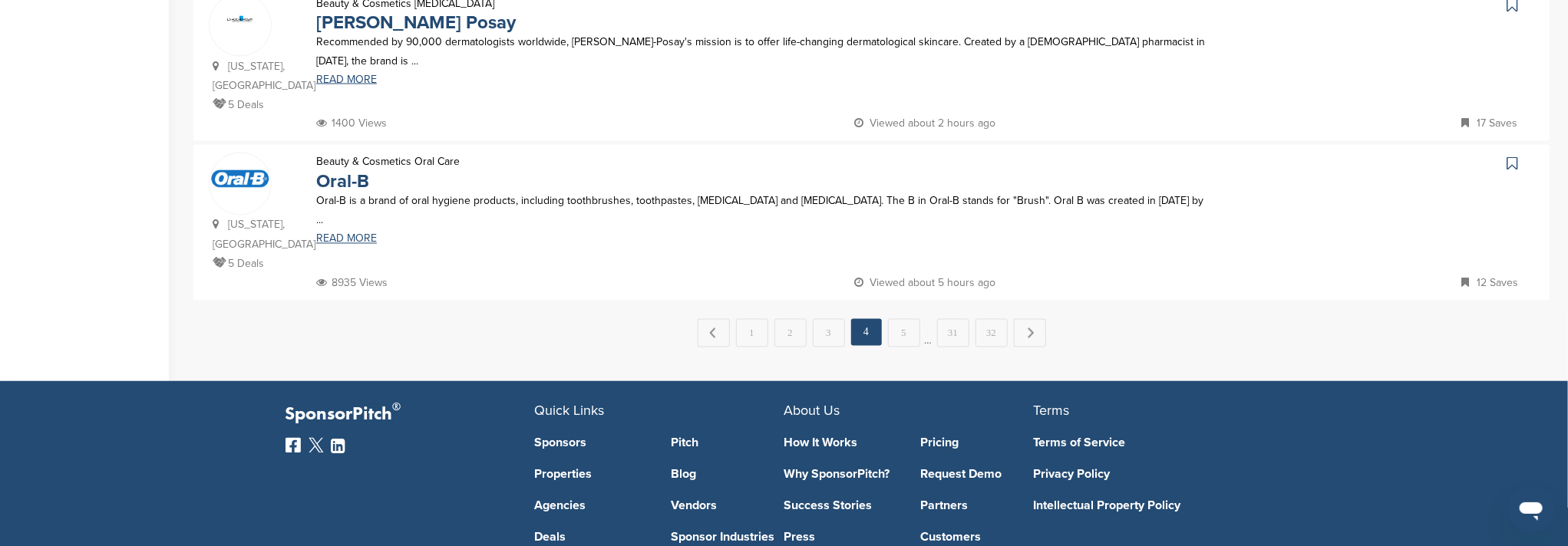
click at [906, 319] on link "5" at bounding box center [904, 333] width 32 height 28
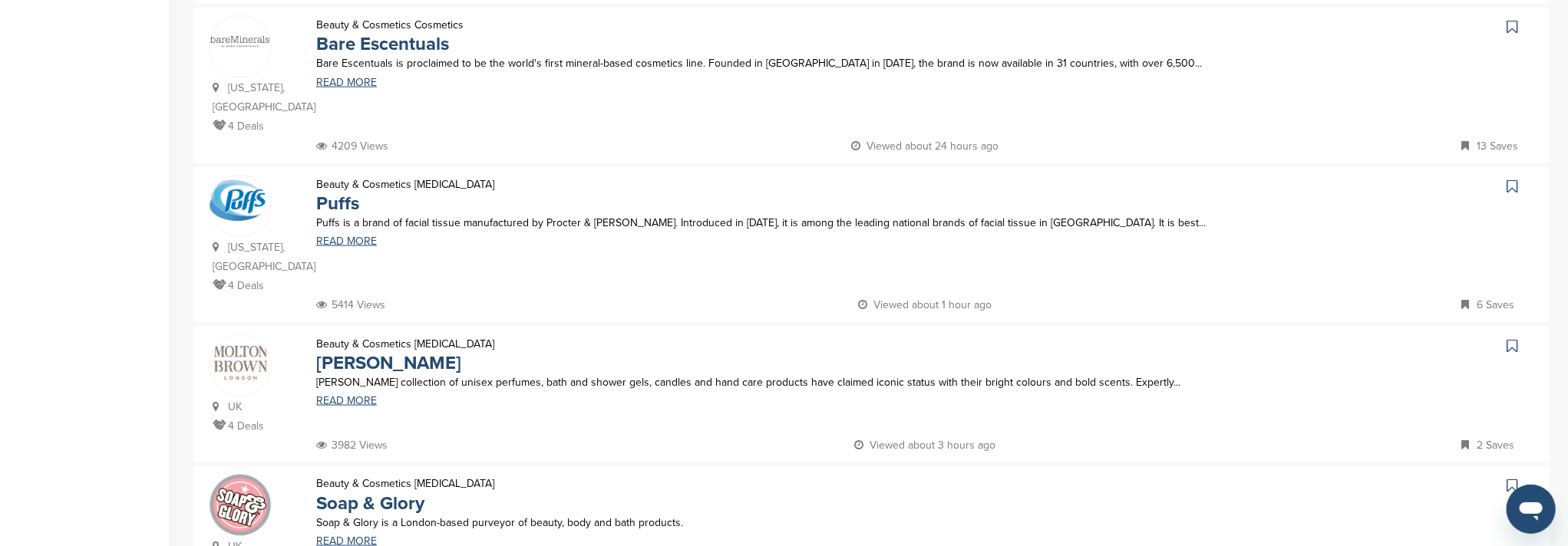
scroll to position [1533, 0]
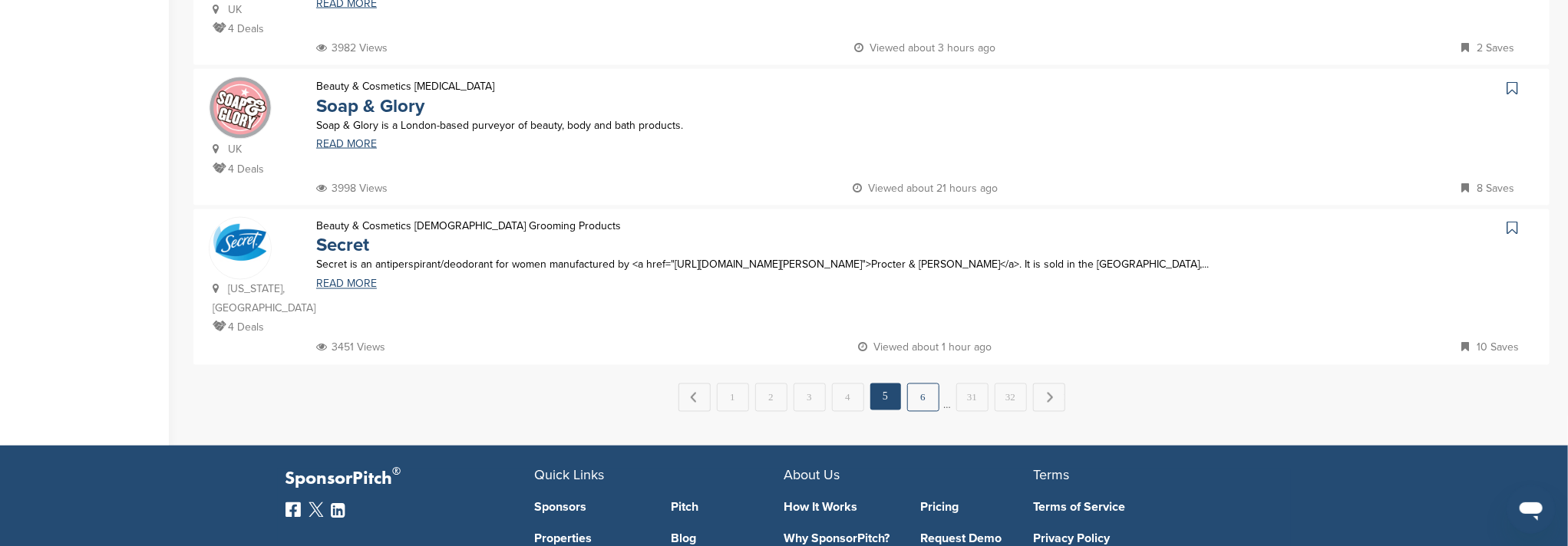
click at [931, 383] on link "6" at bounding box center [923, 397] width 32 height 28
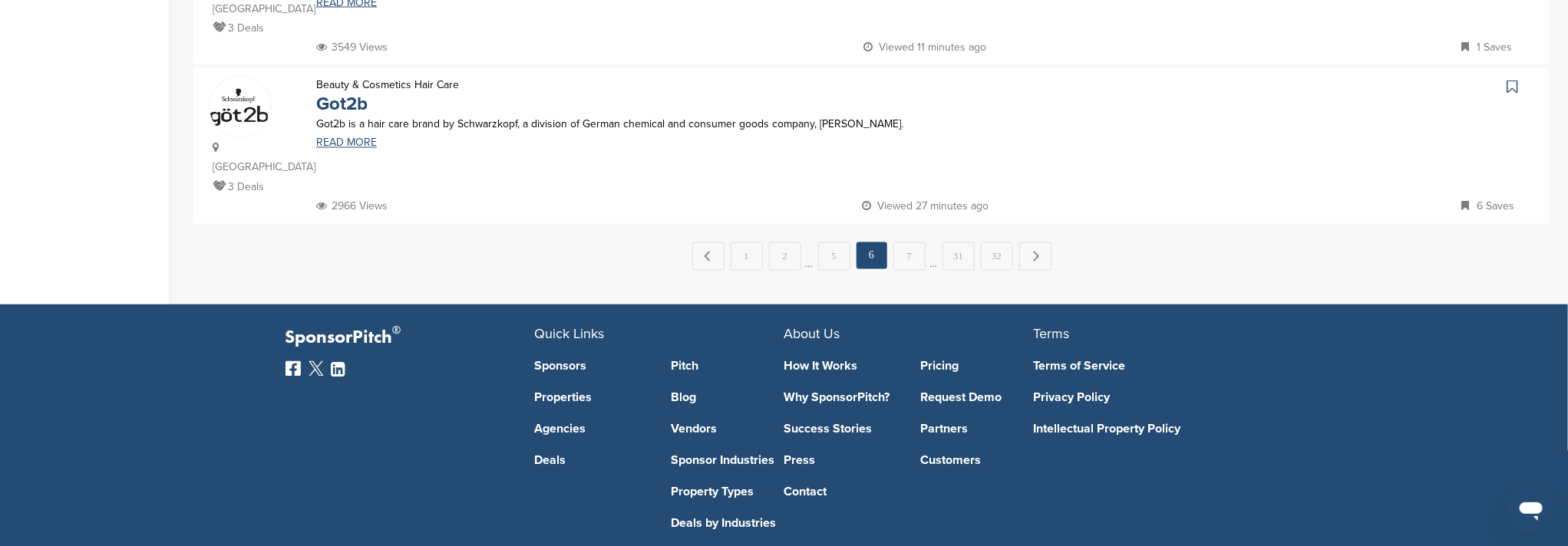
scroll to position [1721, 0]
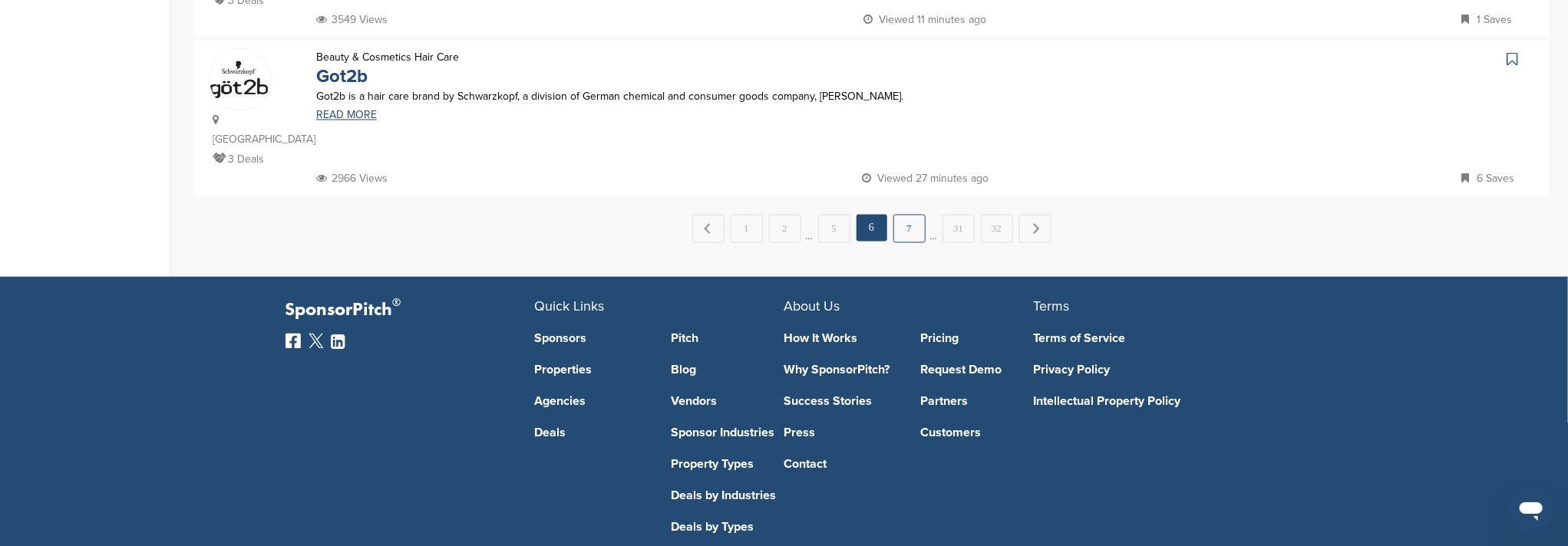
click at [917, 214] on link "7" at bounding box center [909, 229] width 32 height 28
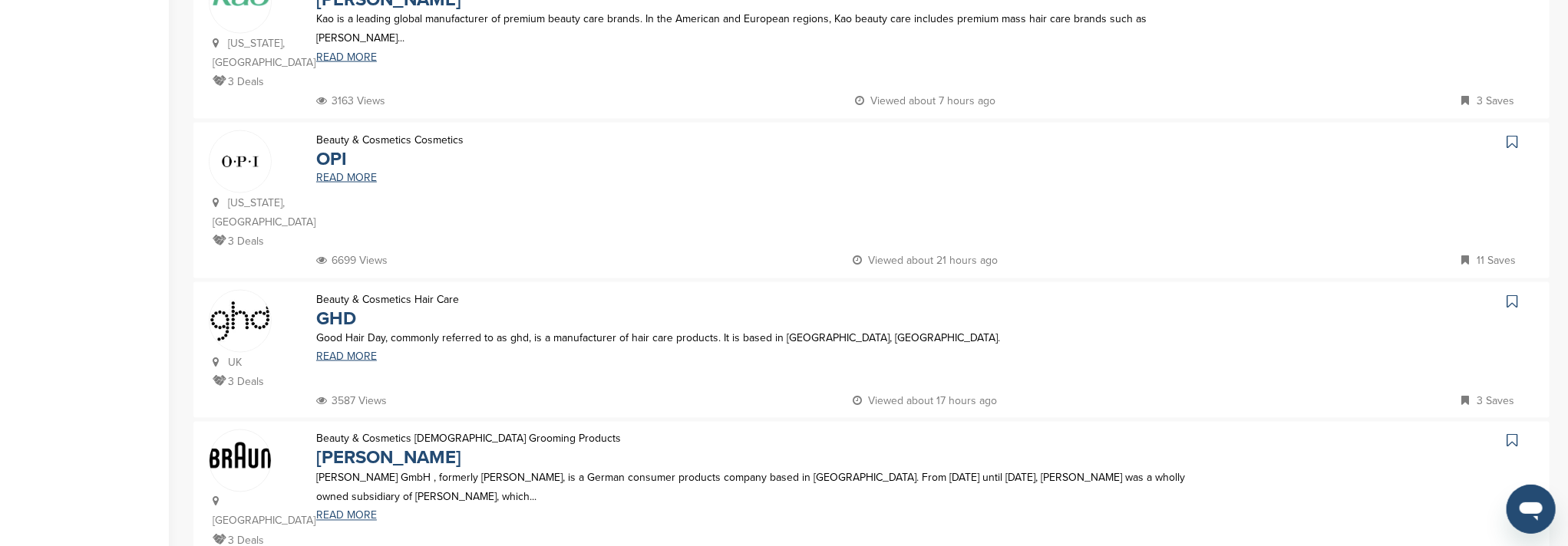
scroll to position [1431, 0]
